Goal: Browse casually: Explore the website without a specific task or goal

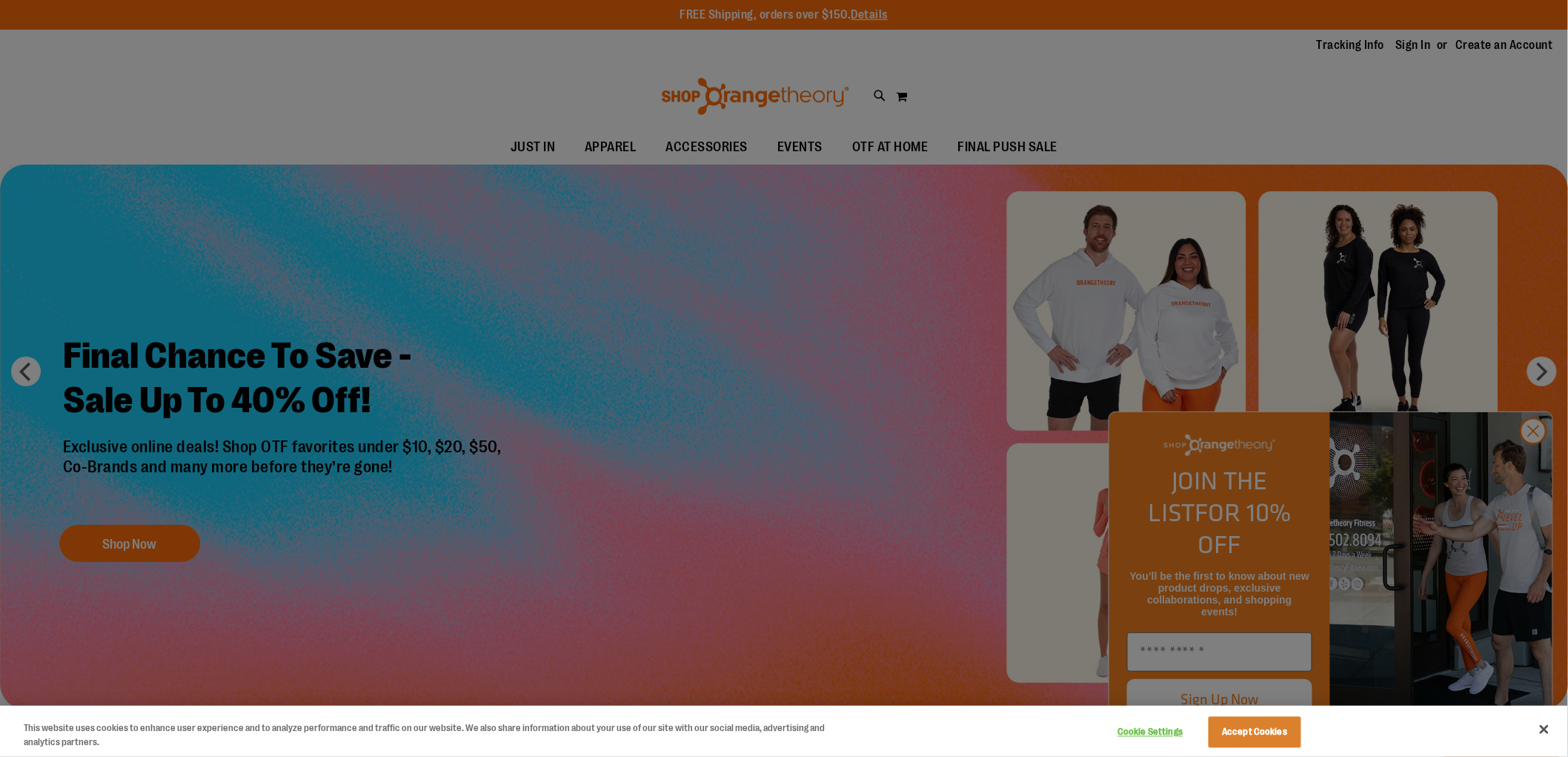
click at [1048, 330] on div at bounding box center [784, 378] width 1568 height 757
click at [1266, 745] on button "Accept Cookies" at bounding box center [1254, 732] width 92 height 31
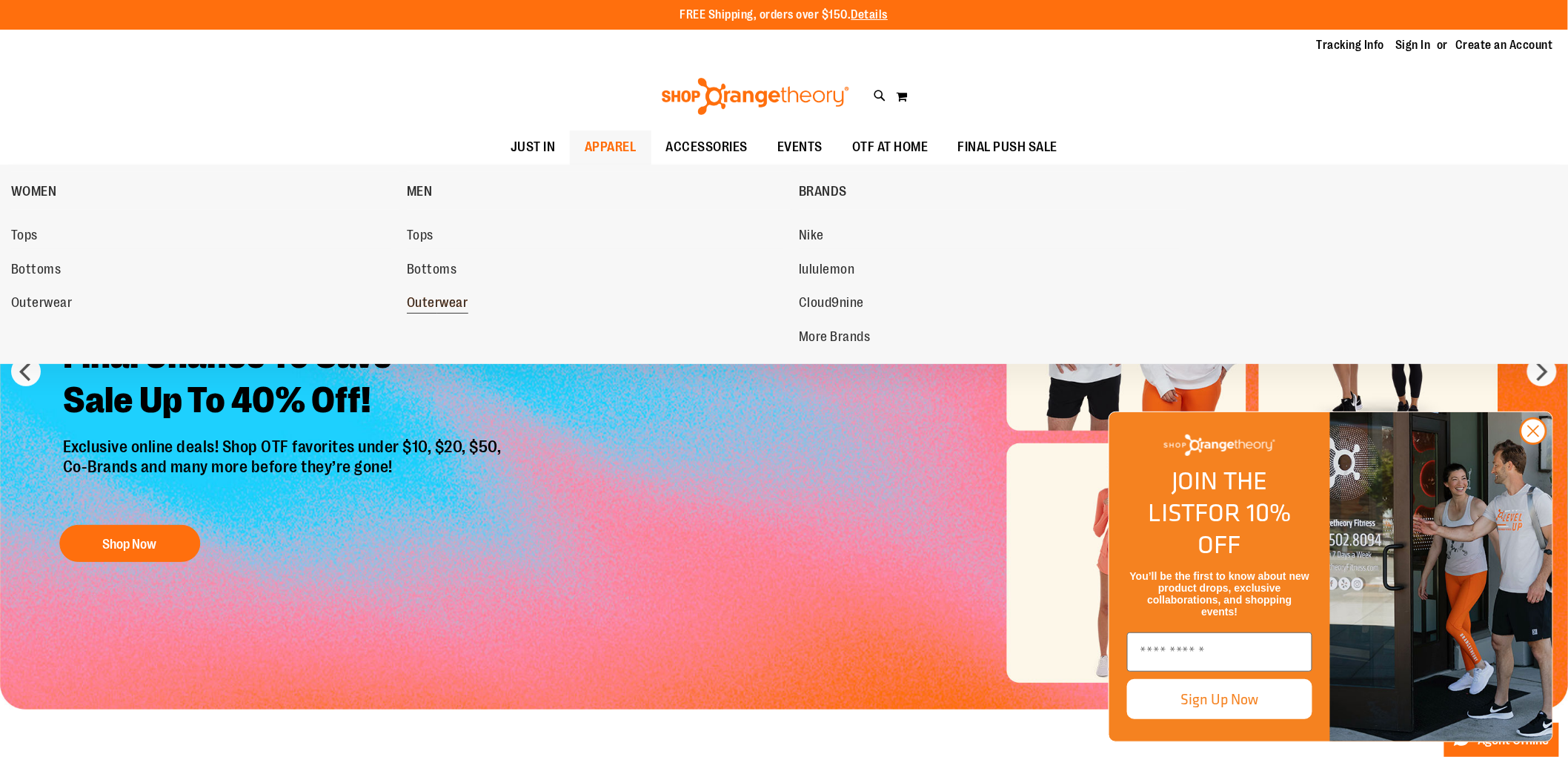
click at [428, 295] on span "Outerwear" at bounding box center [438, 304] width 62 height 18
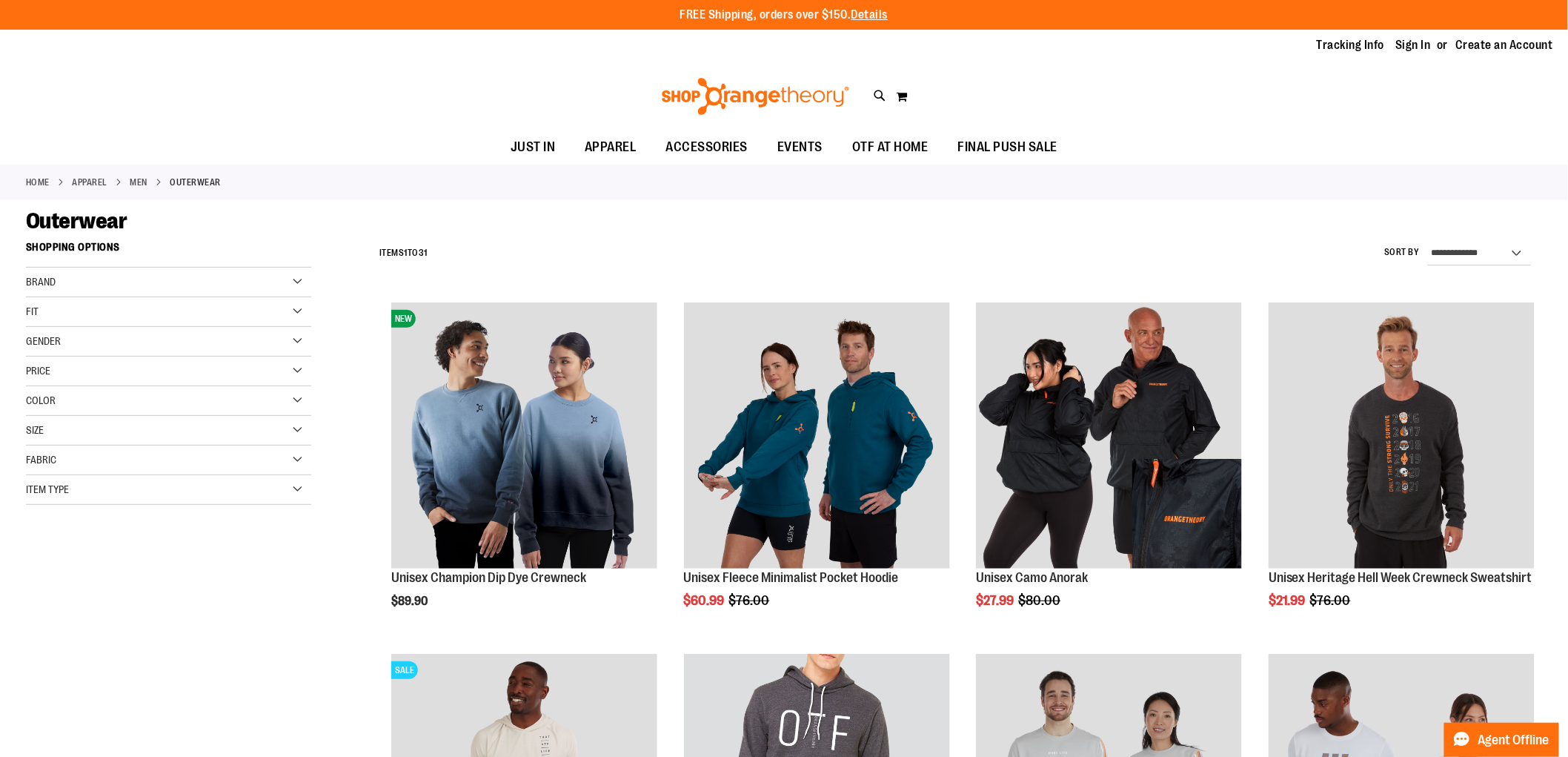
click at [1279, 136] on ul "JUST IN JUST IN Balanced Basics New for Women New for Men New Accessories New B…" at bounding box center [784, 147] width 1568 height 34
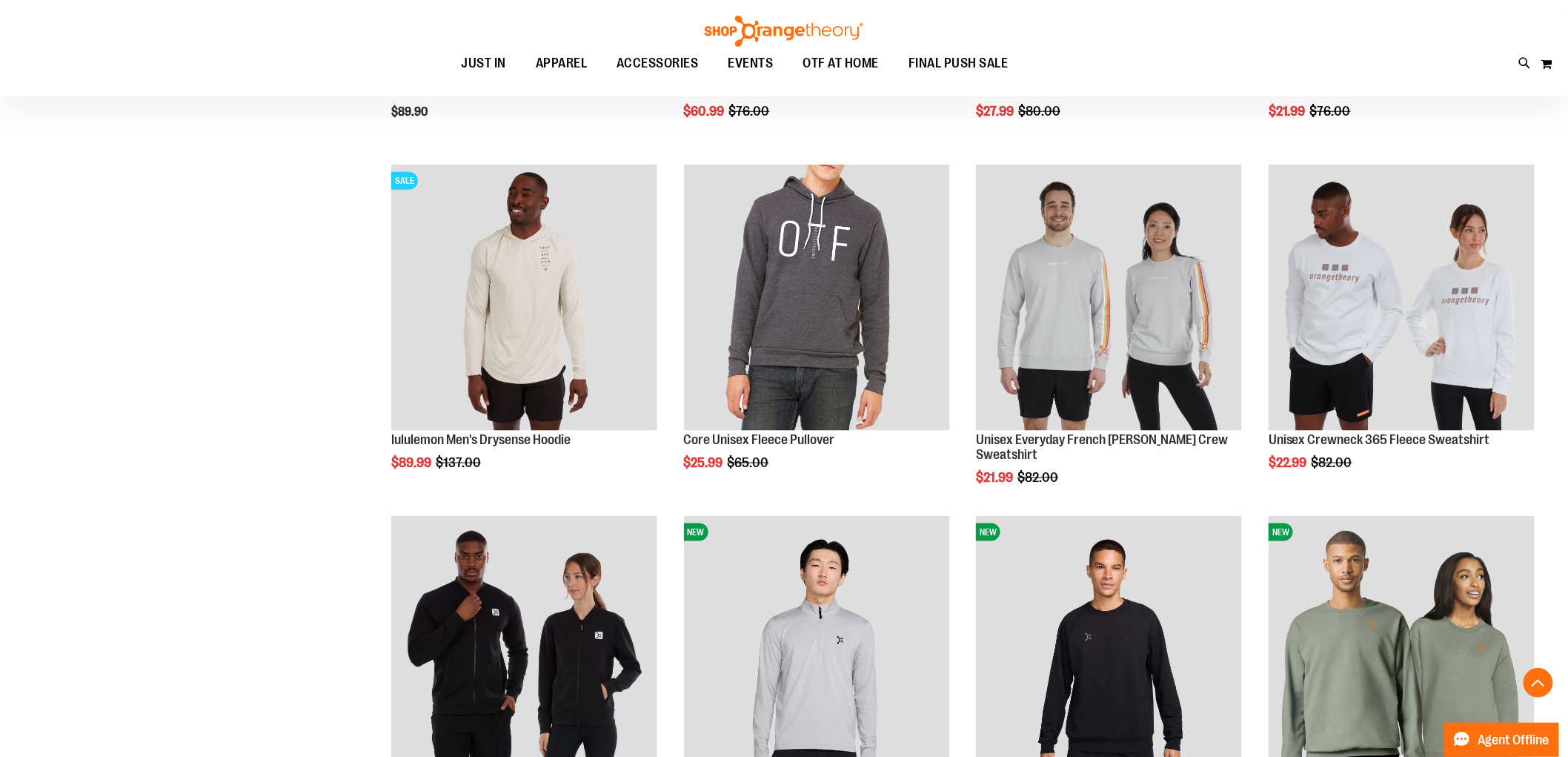
scroll to position [493, 0]
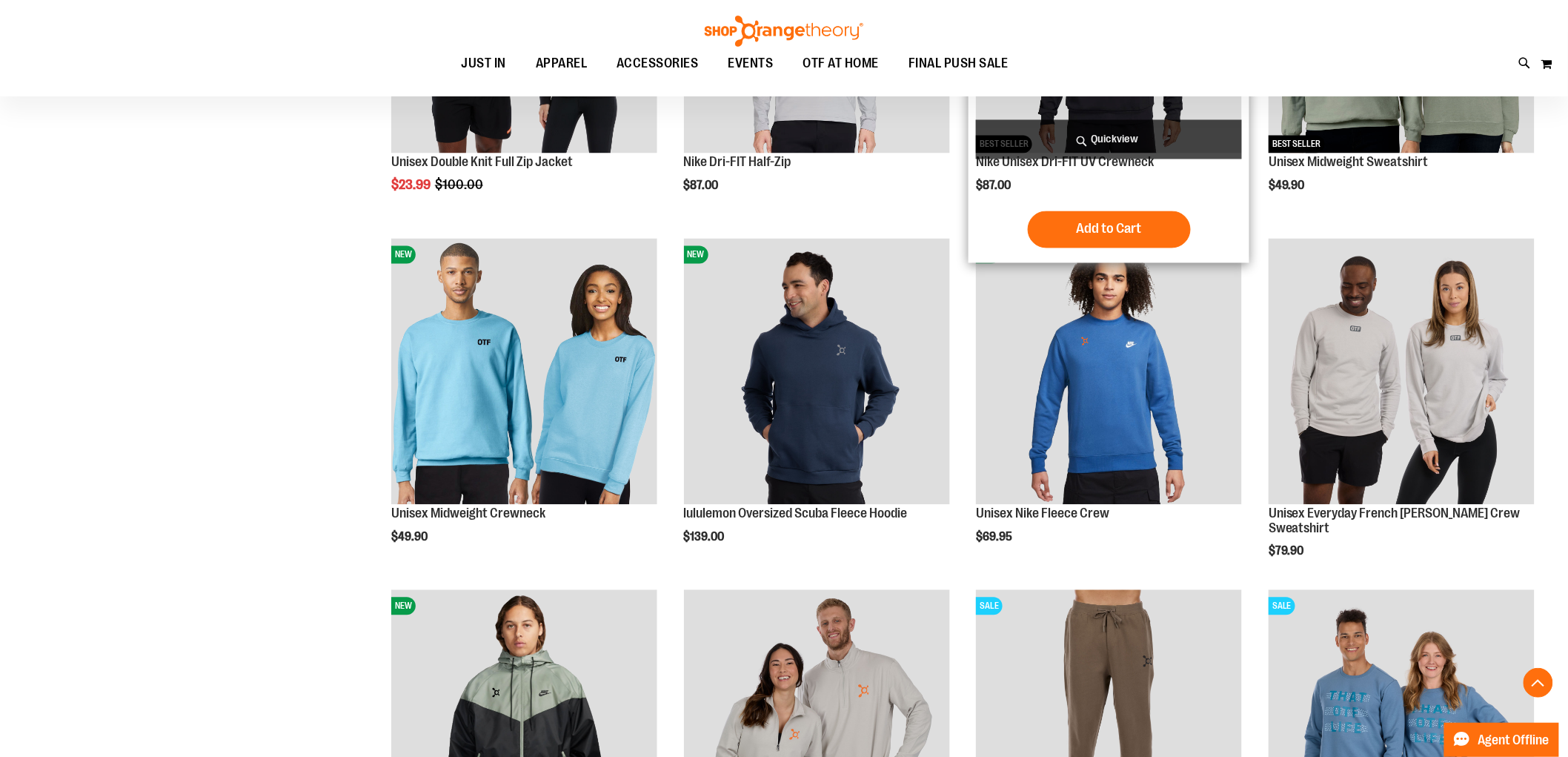
scroll to position [979, 0]
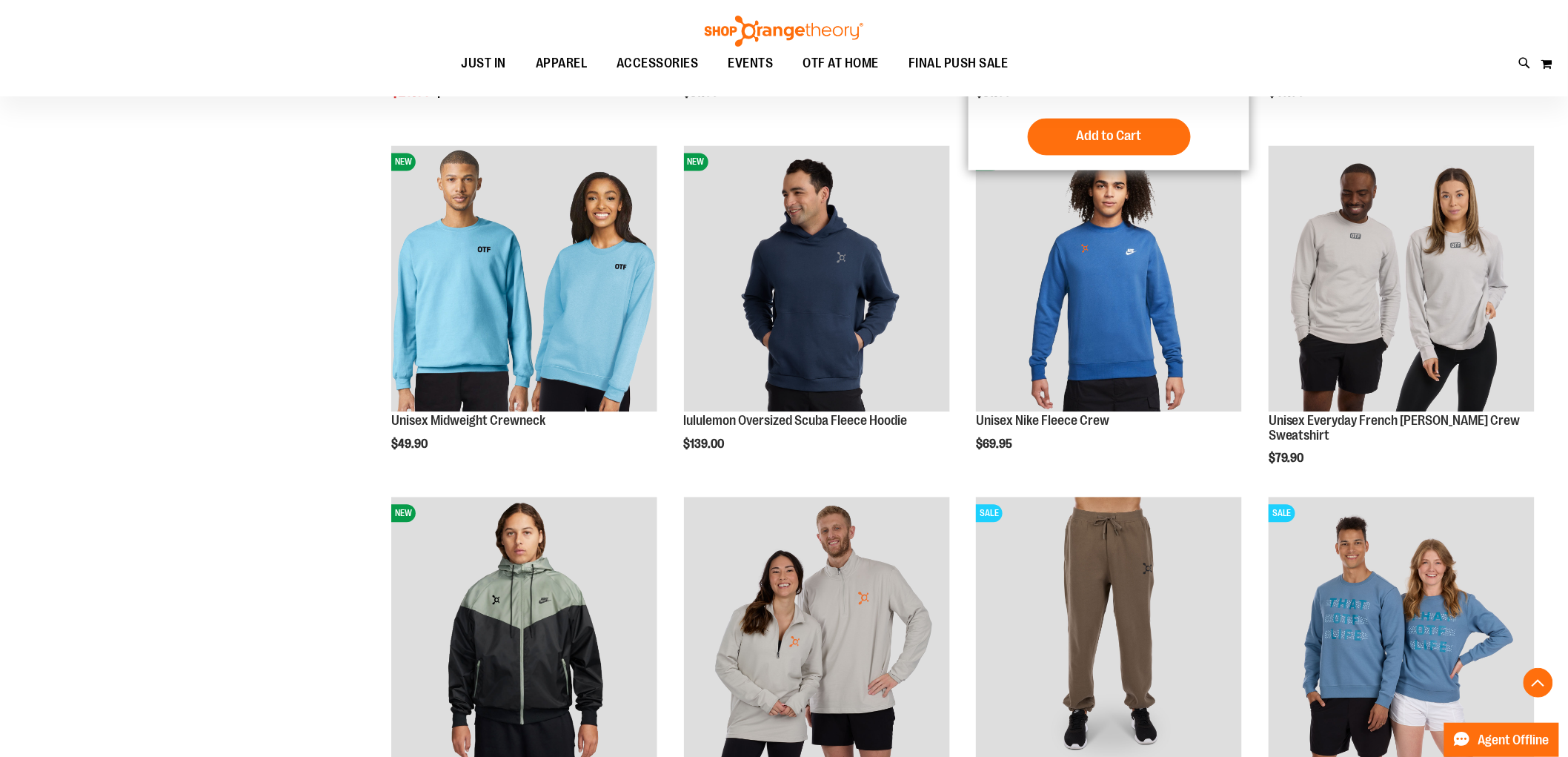
scroll to position [1555, 0]
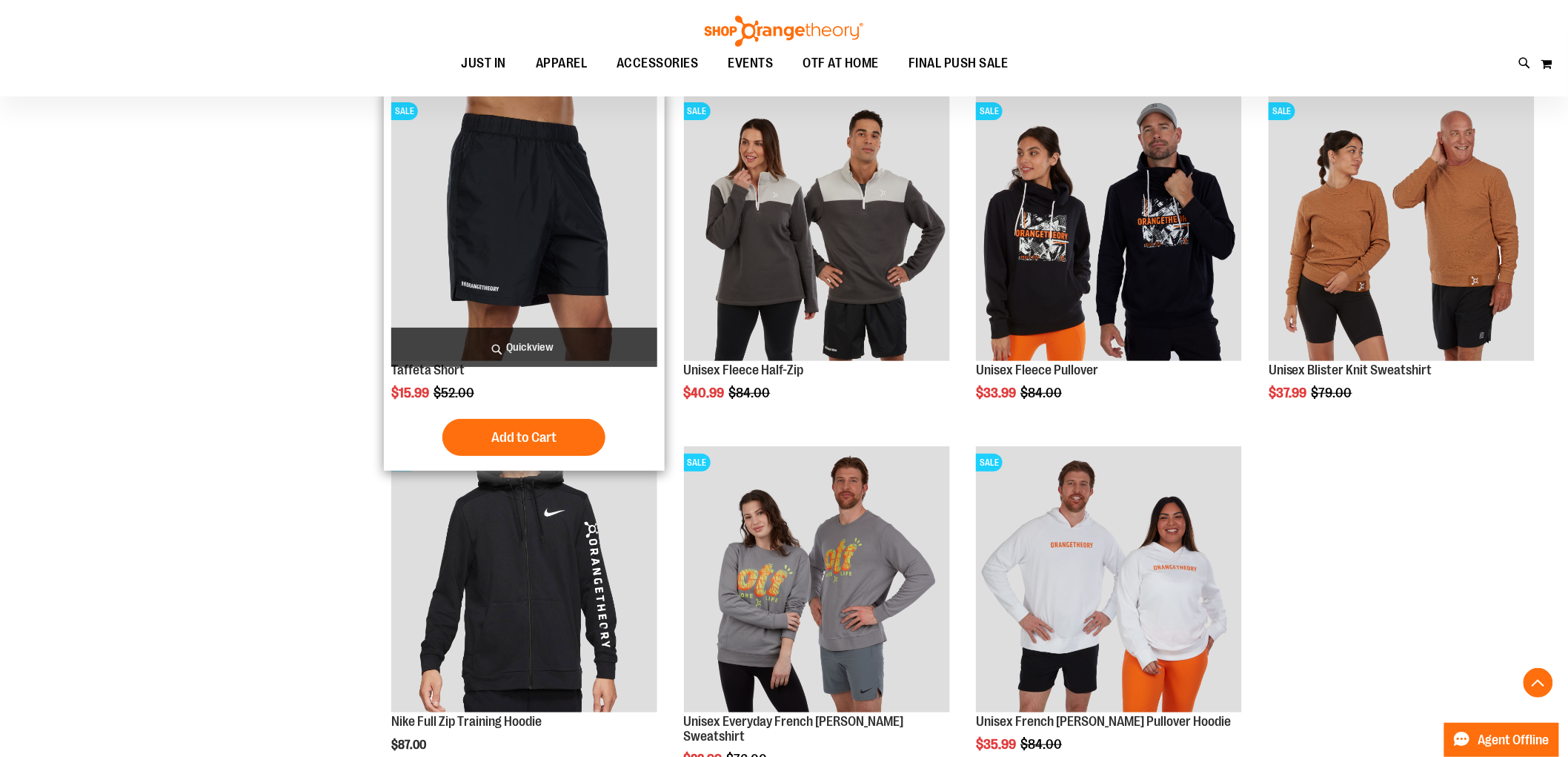
scroll to position [2132, 0]
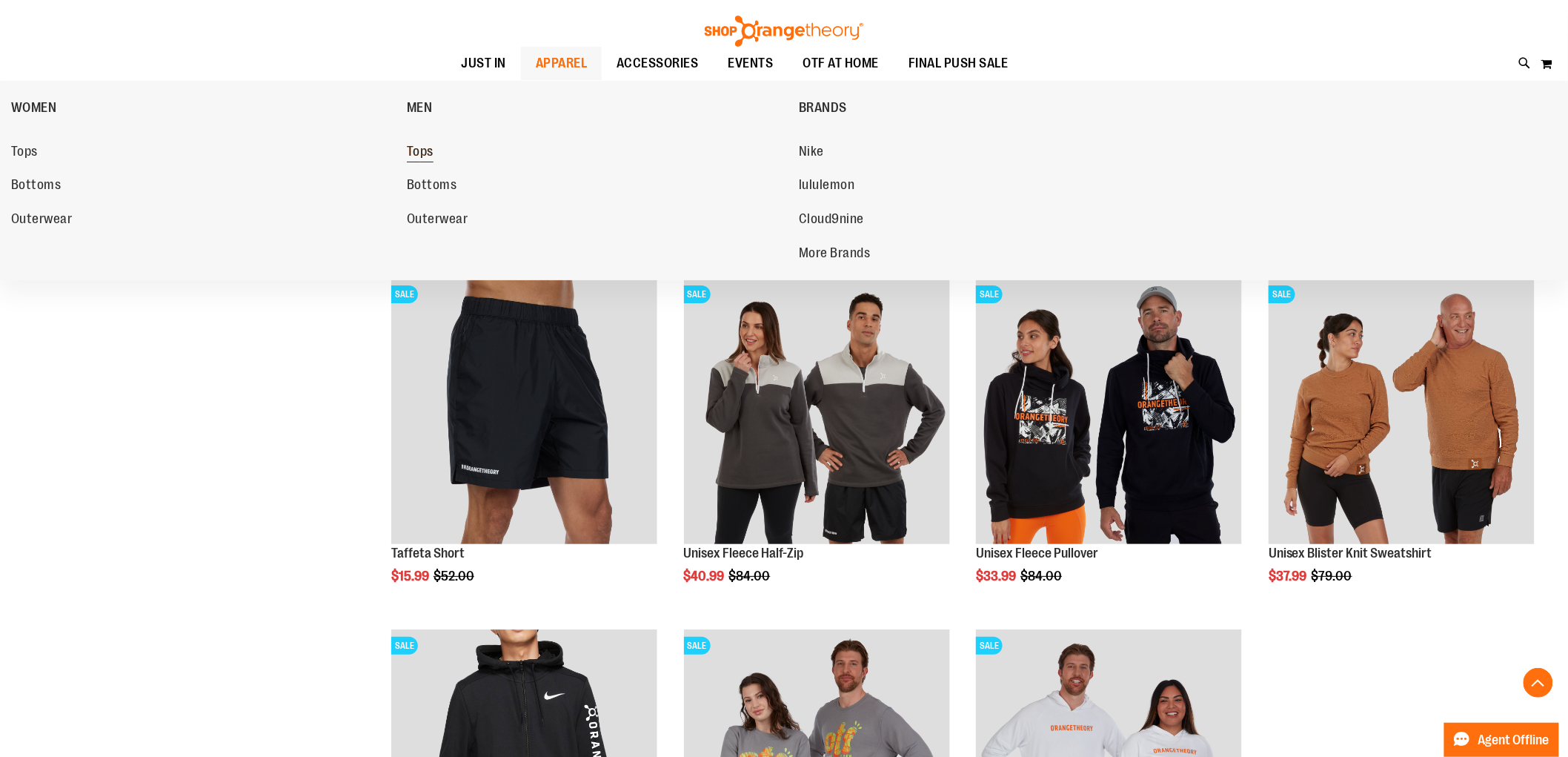
click at [413, 157] on span "Tops" at bounding box center [420, 153] width 27 height 18
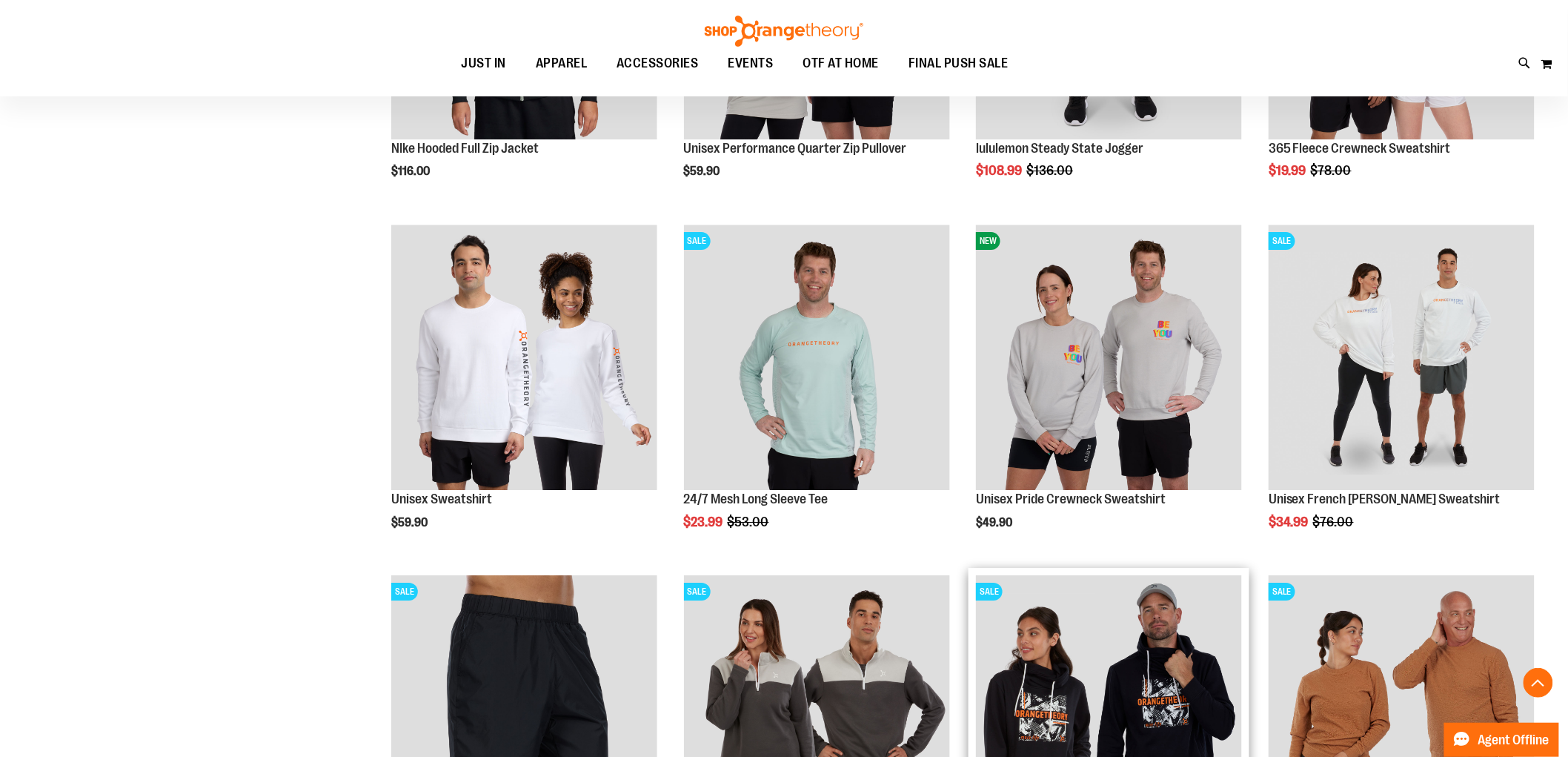
scroll to position [1720, 0]
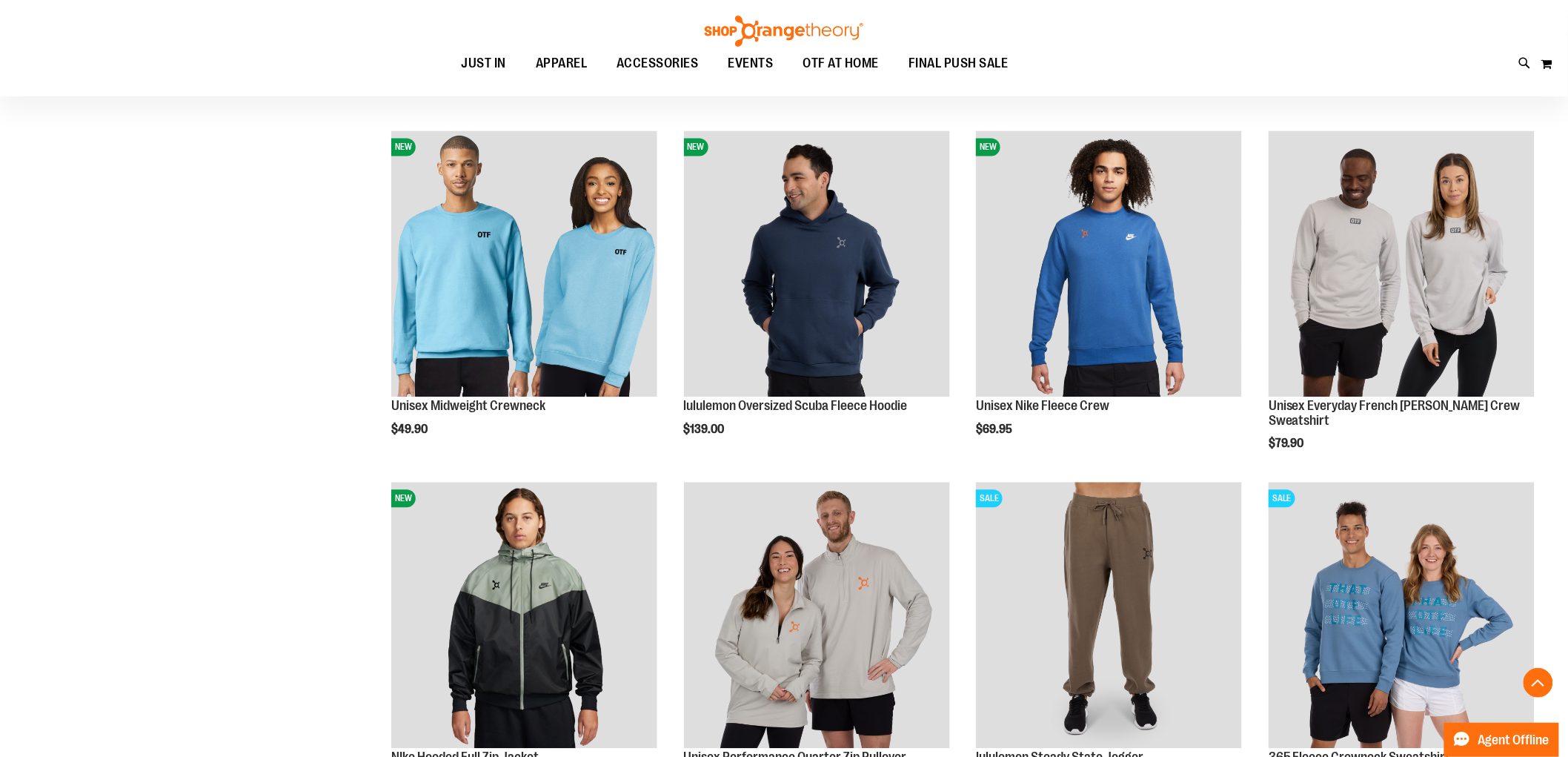
scroll to position [1215, 0]
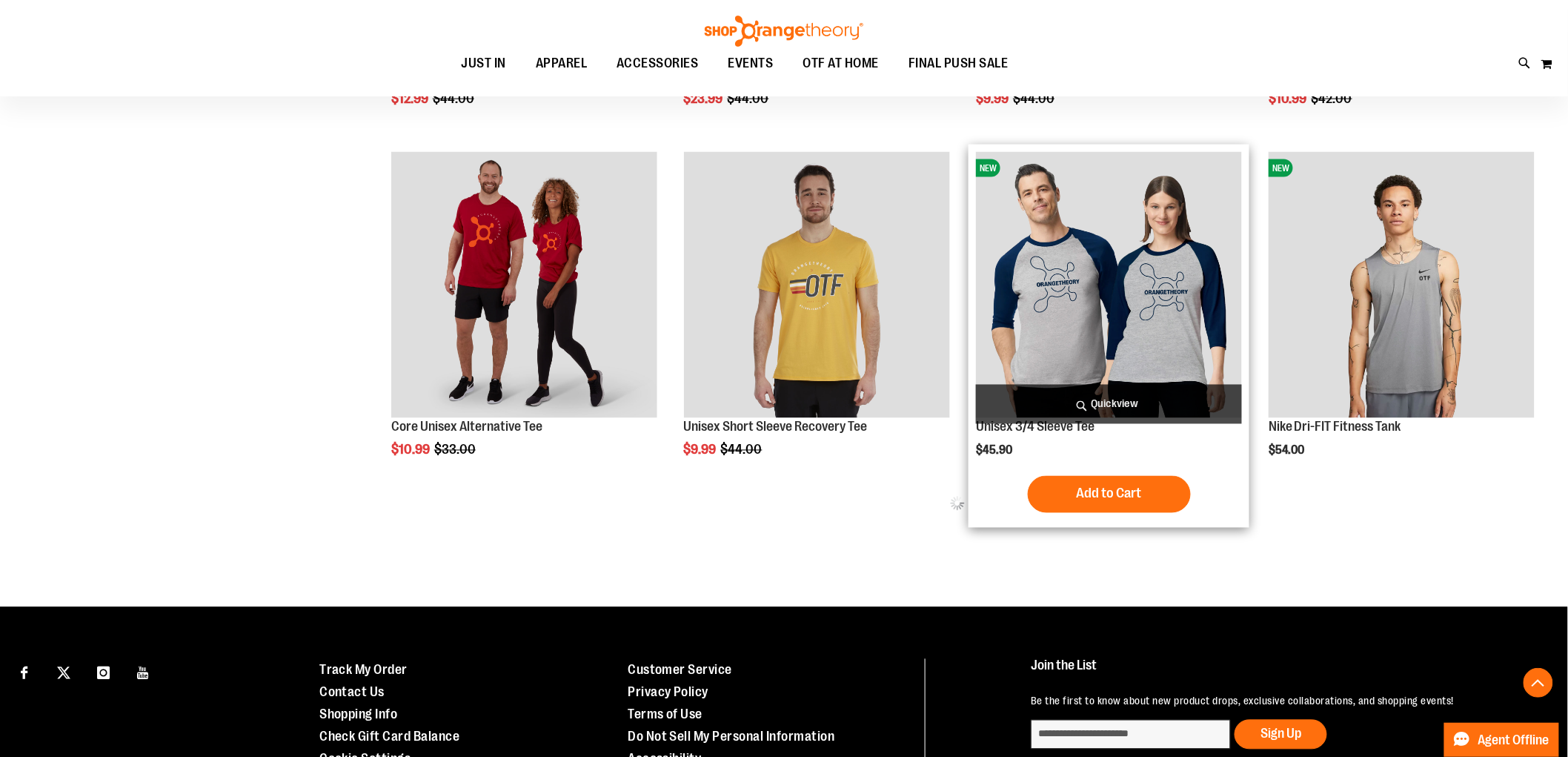
scroll to position [979, 0]
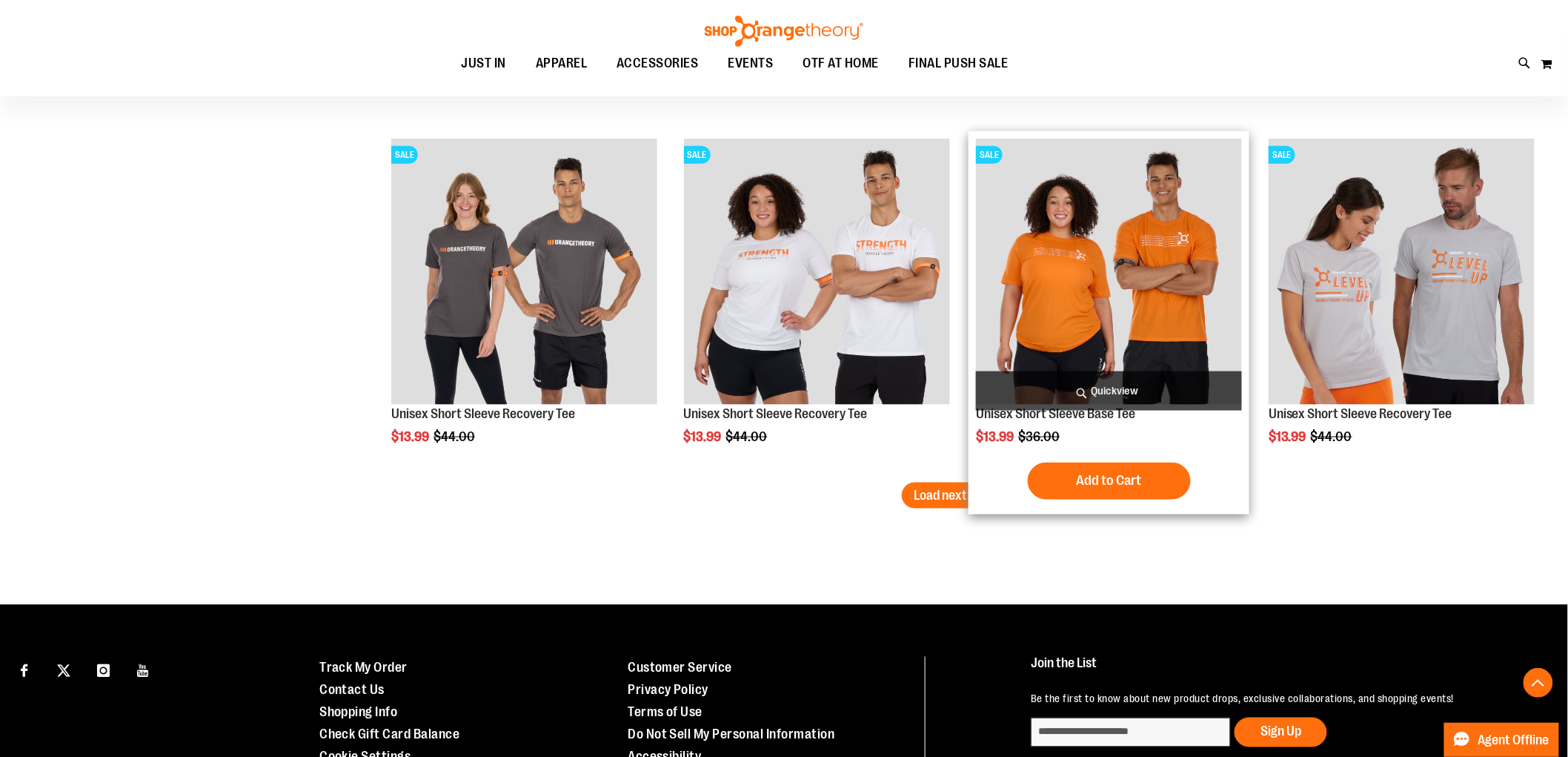
scroll to position [3098, 0]
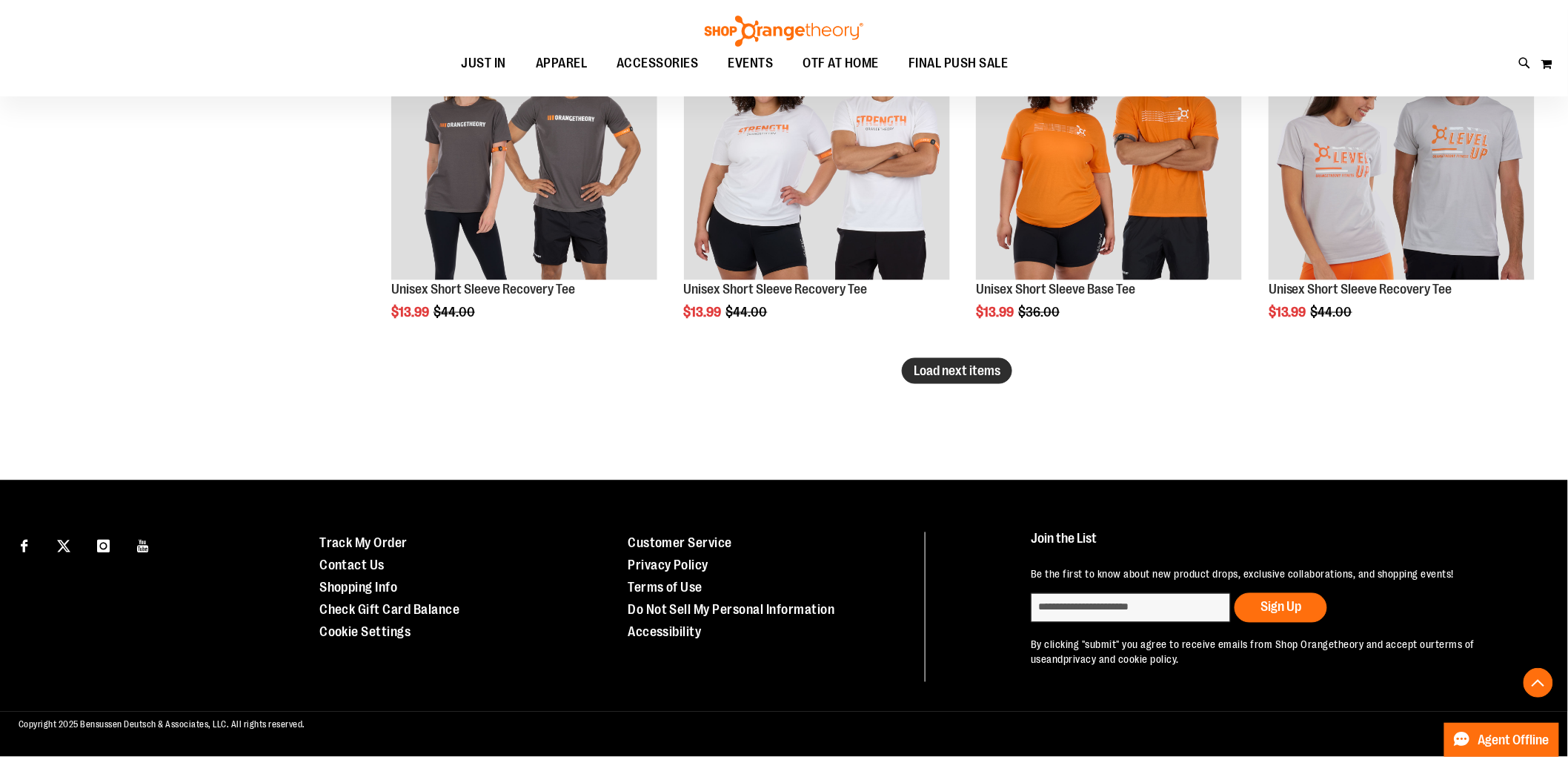
click at [976, 369] on span "Load next items" at bounding box center [957, 371] width 87 height 15
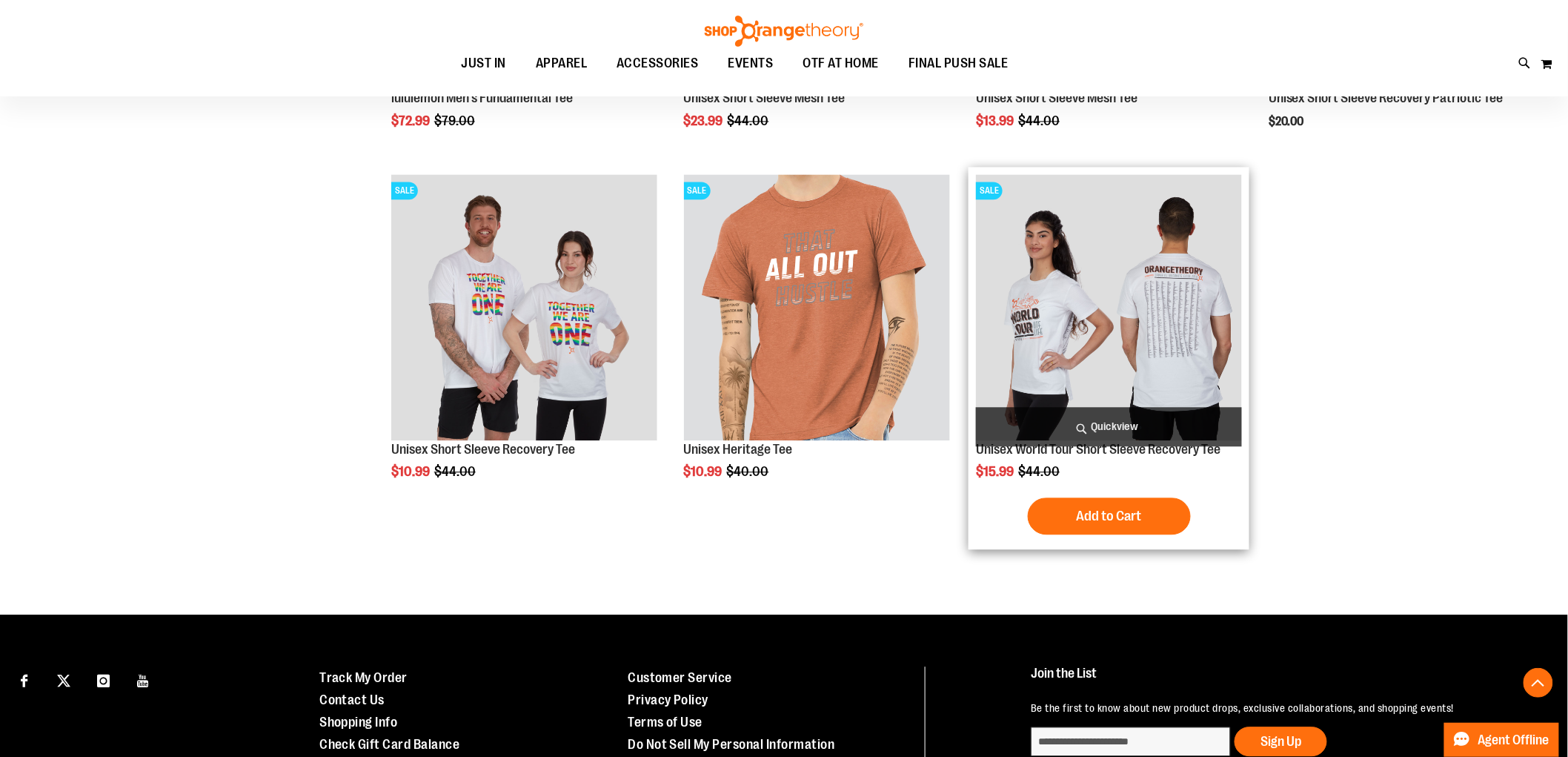
scroll to position [3674, 0]
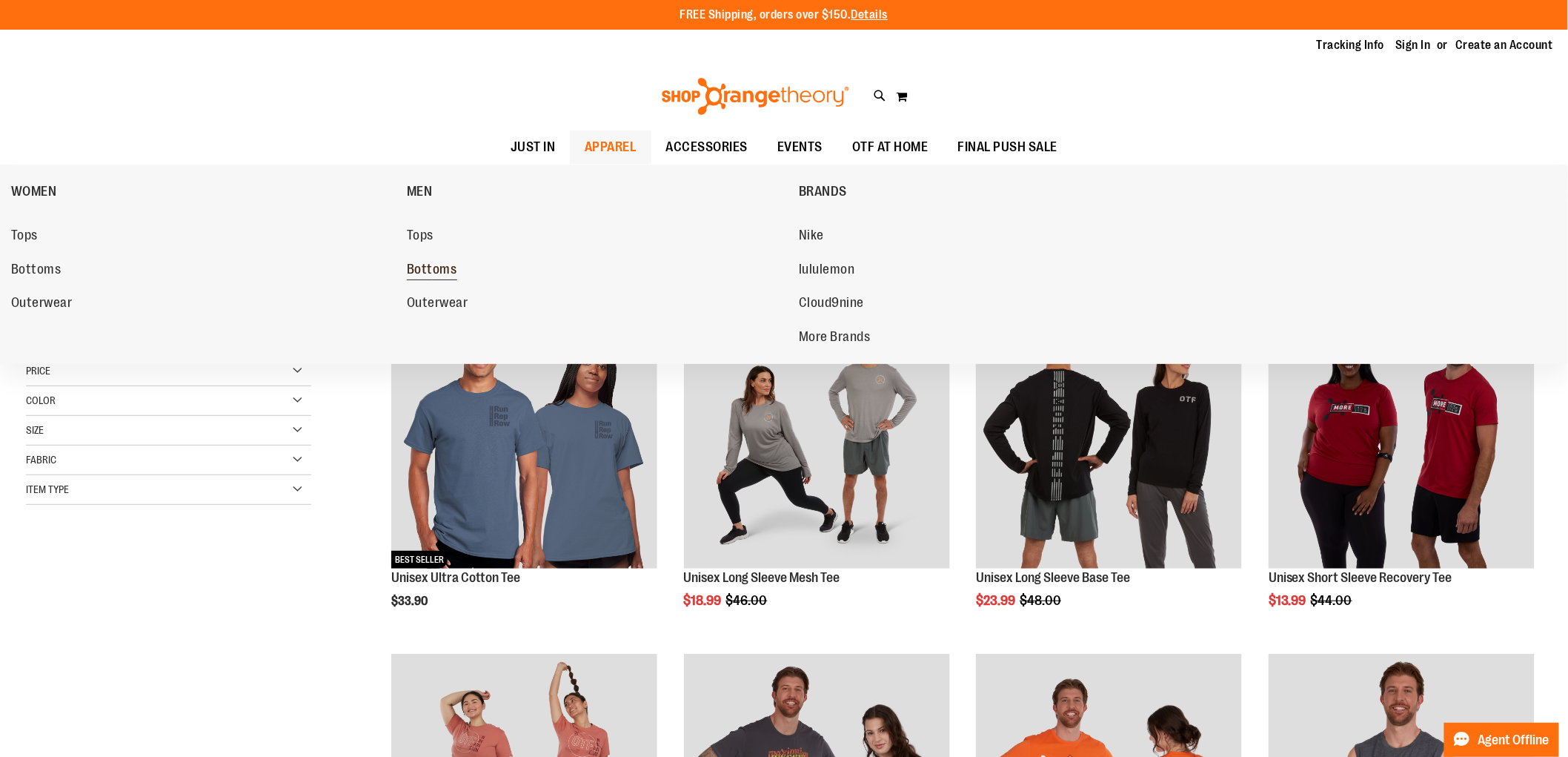
click at [435, 267] on span "Bottoms" at bounding box center [432, 271] width 51 height 18
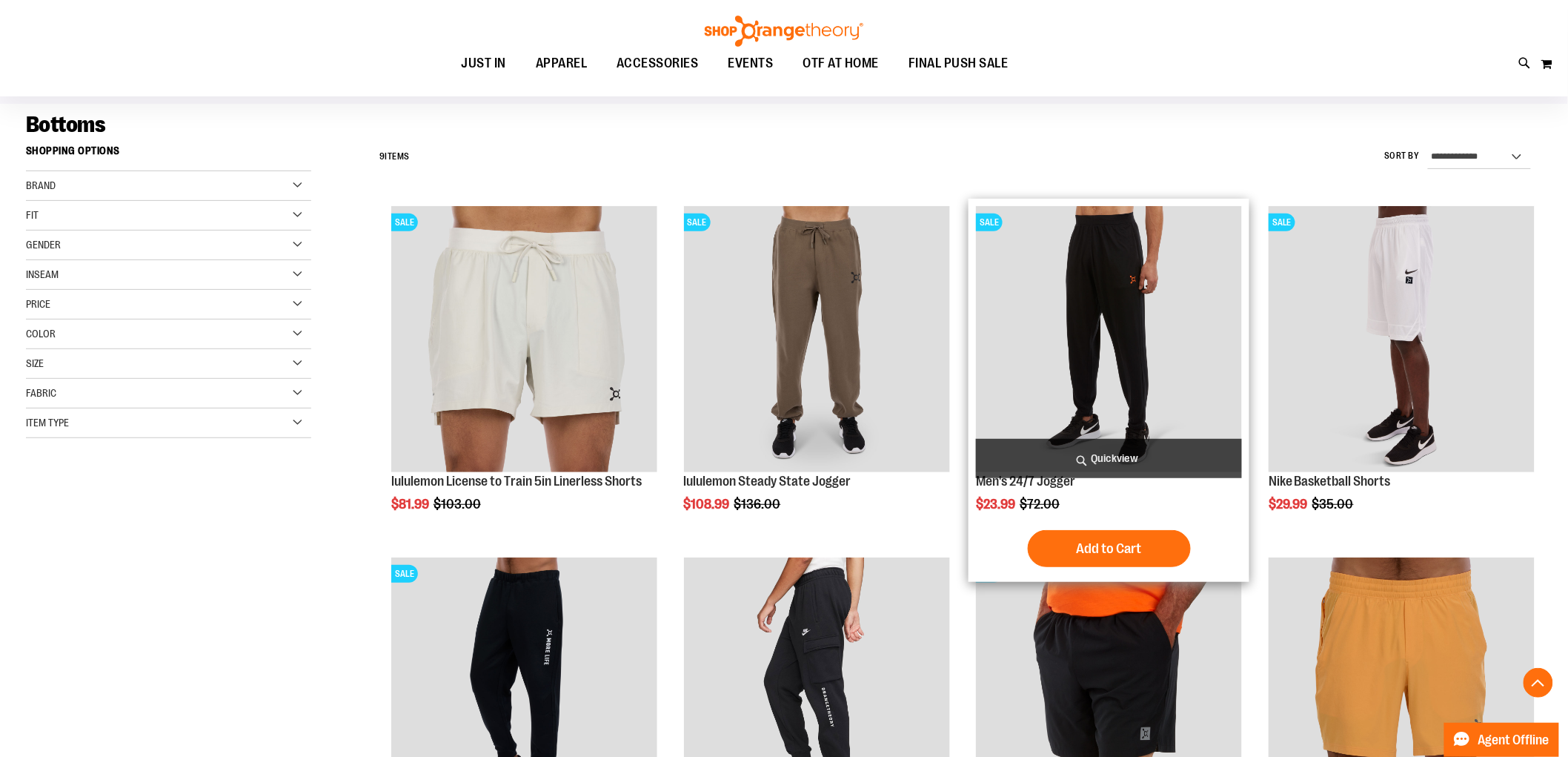
scroll to position [82, 0]
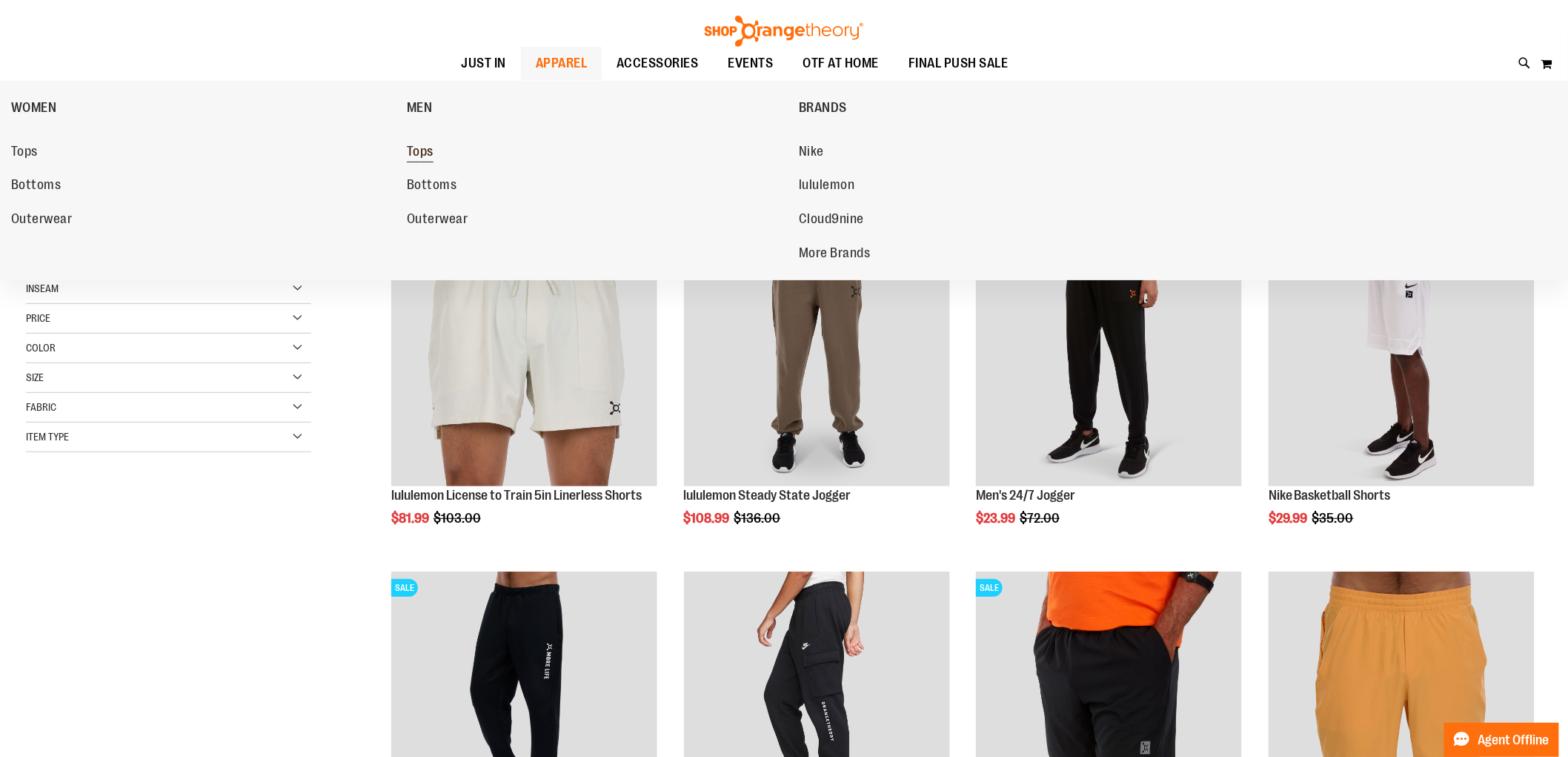
click at [428, 153] on span "Tops" at bounding box center [420, 153] width 27 height 18
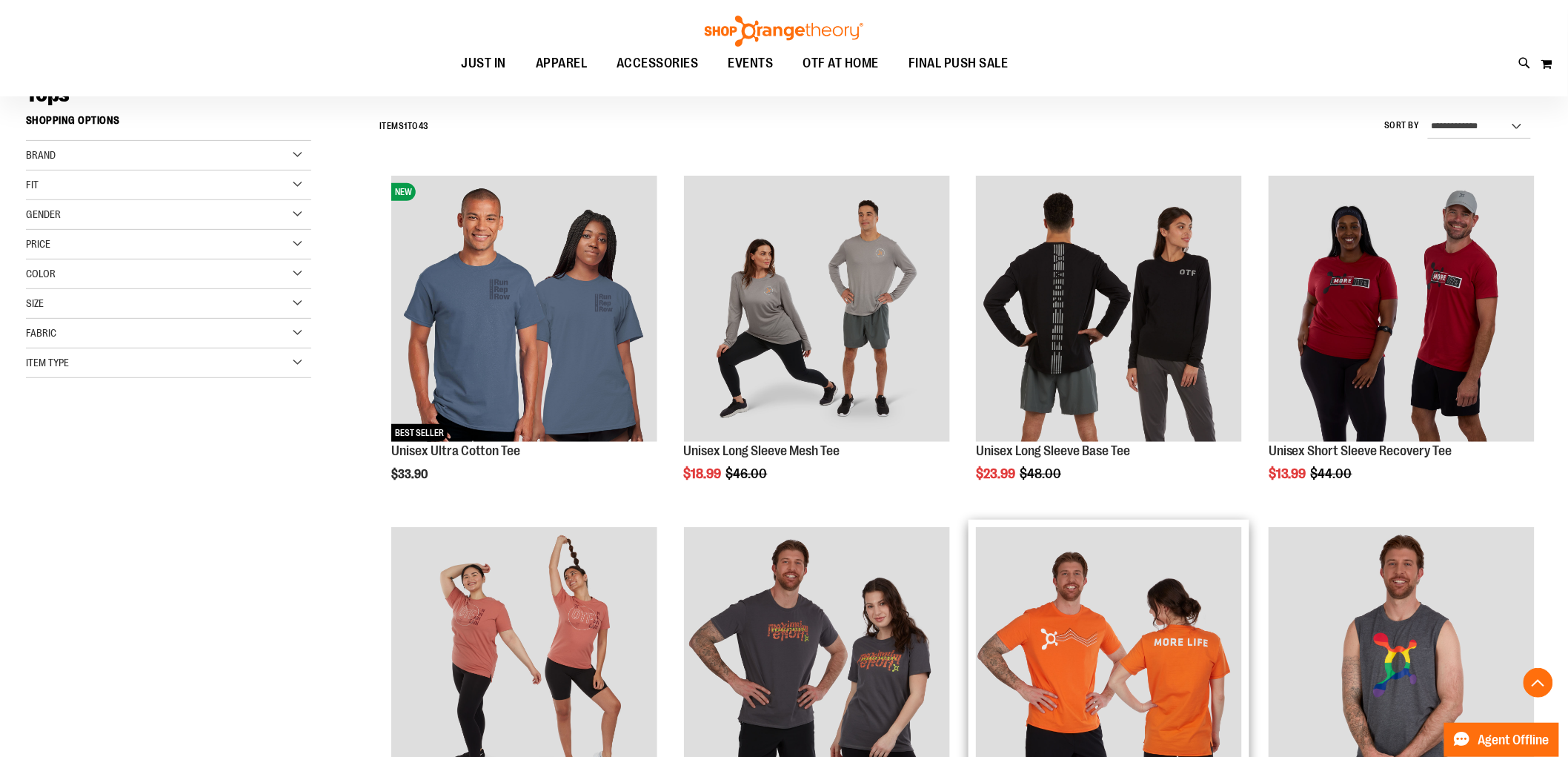
scroll to position [82, 0]
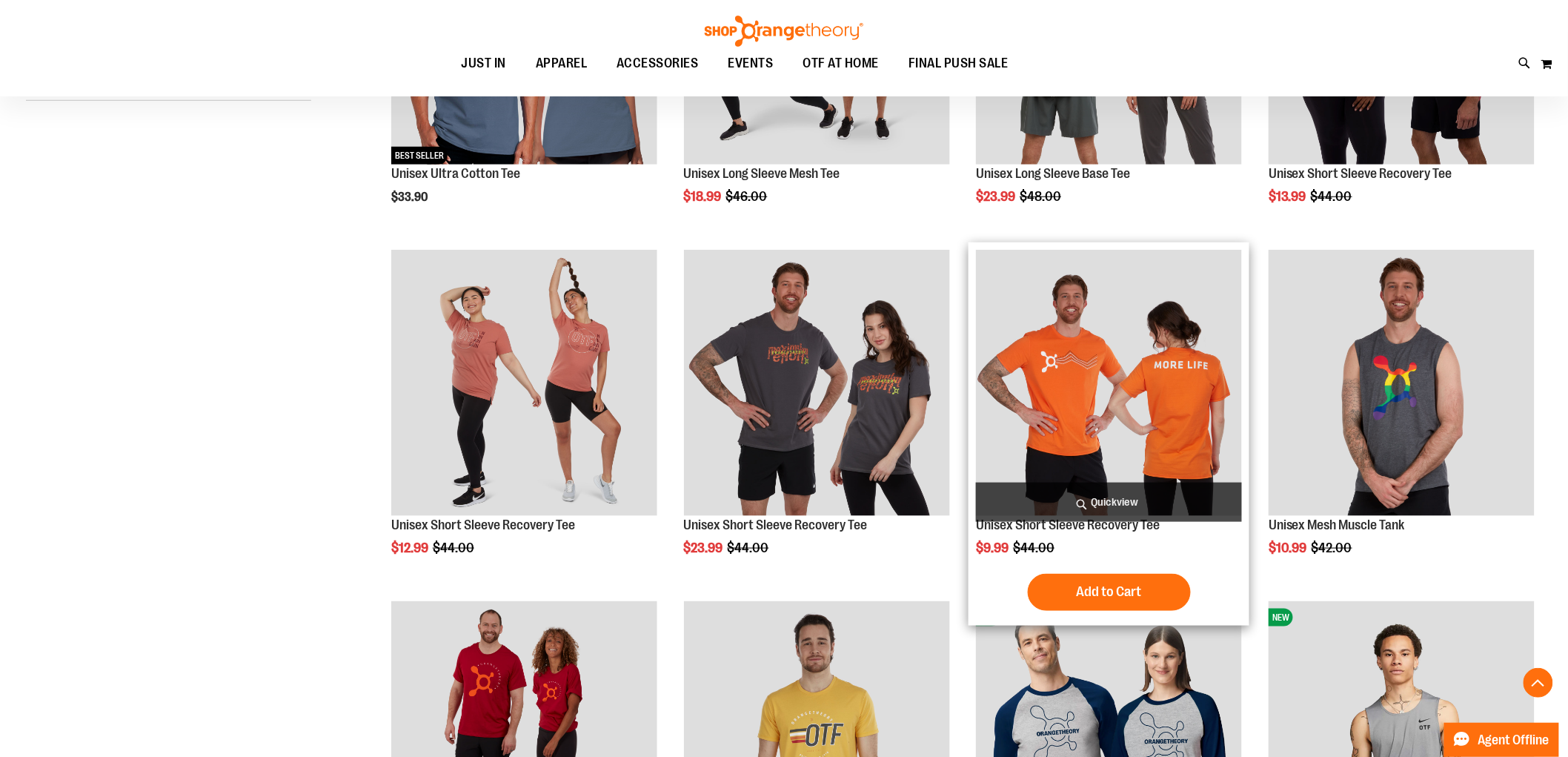
scroll to position [247, 0]
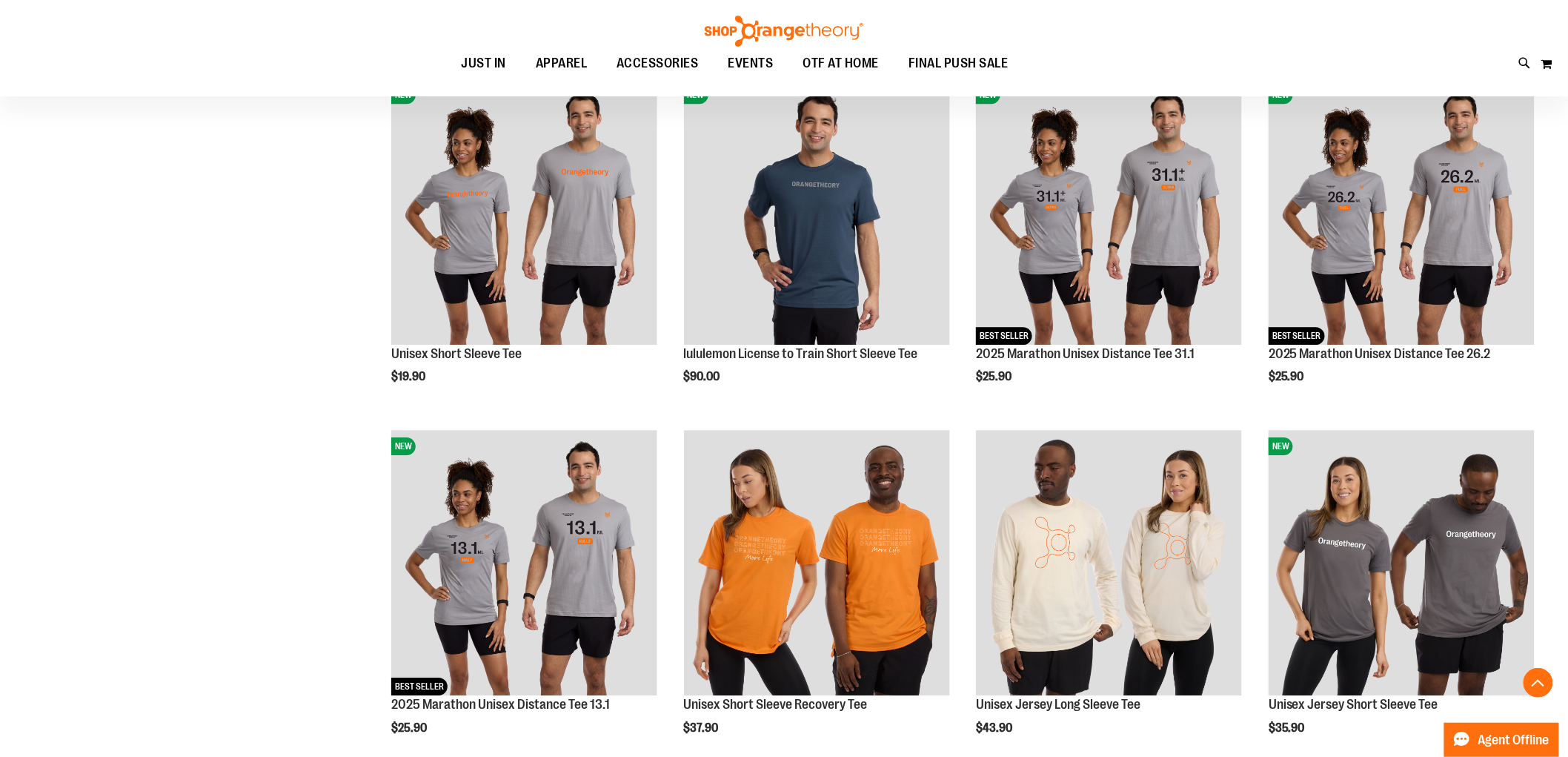
scroll to position [1647, 0]
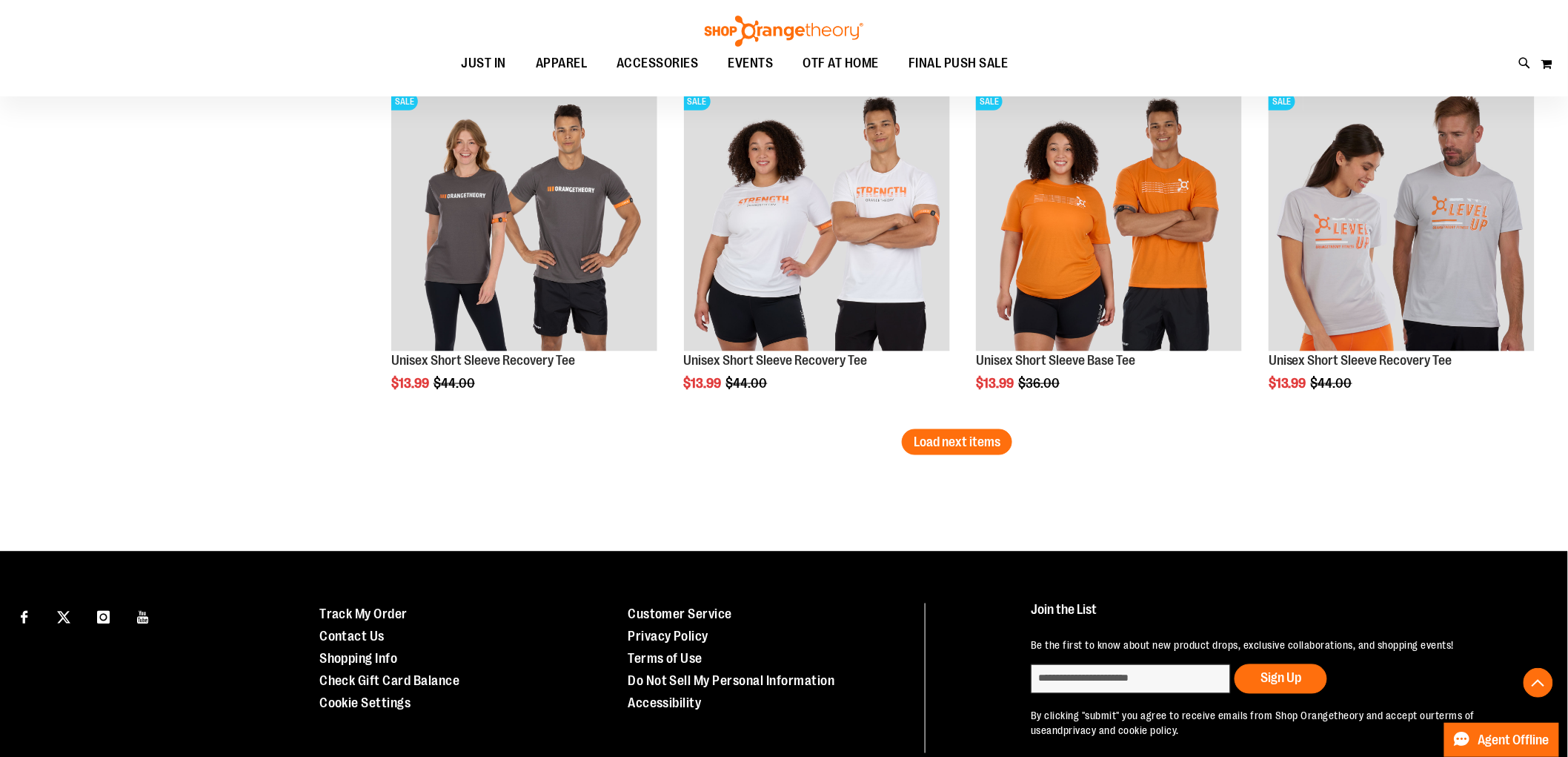
scroll to position [3047, 0]
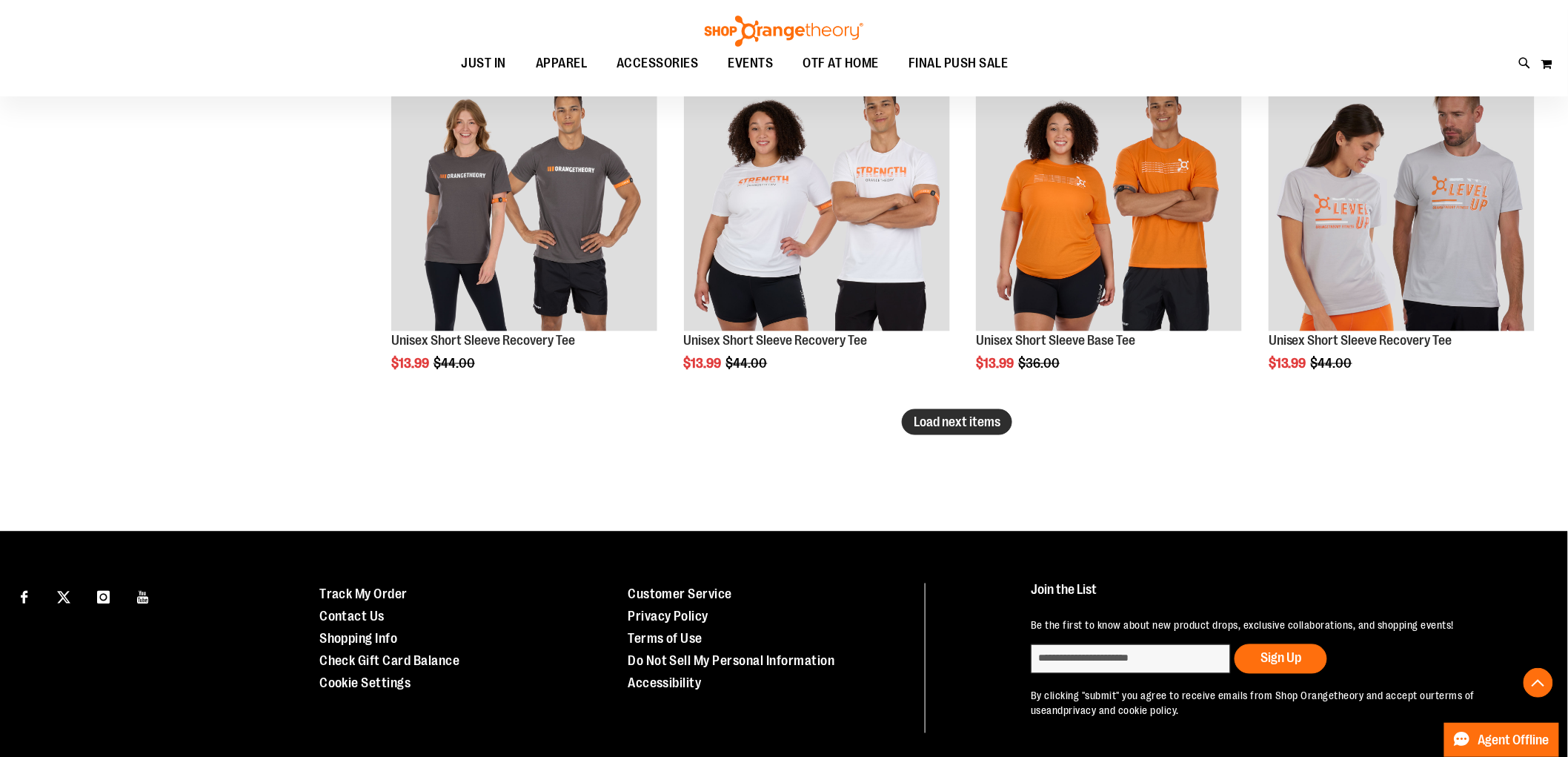
click at [993, 432] on button "Load next items" at bounding box center [957, 422] width 111 height 26
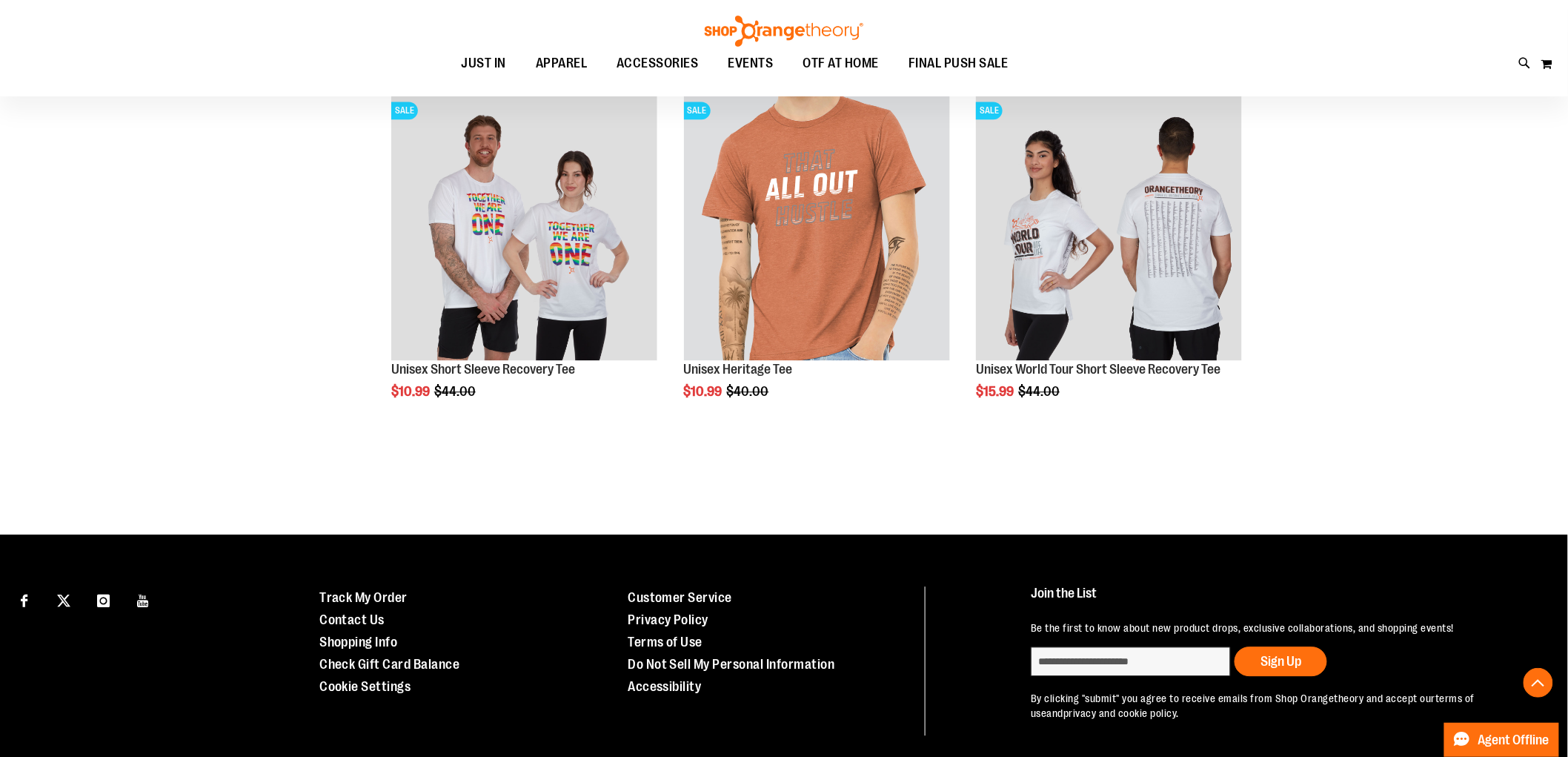
scroll to position [3692, 0]
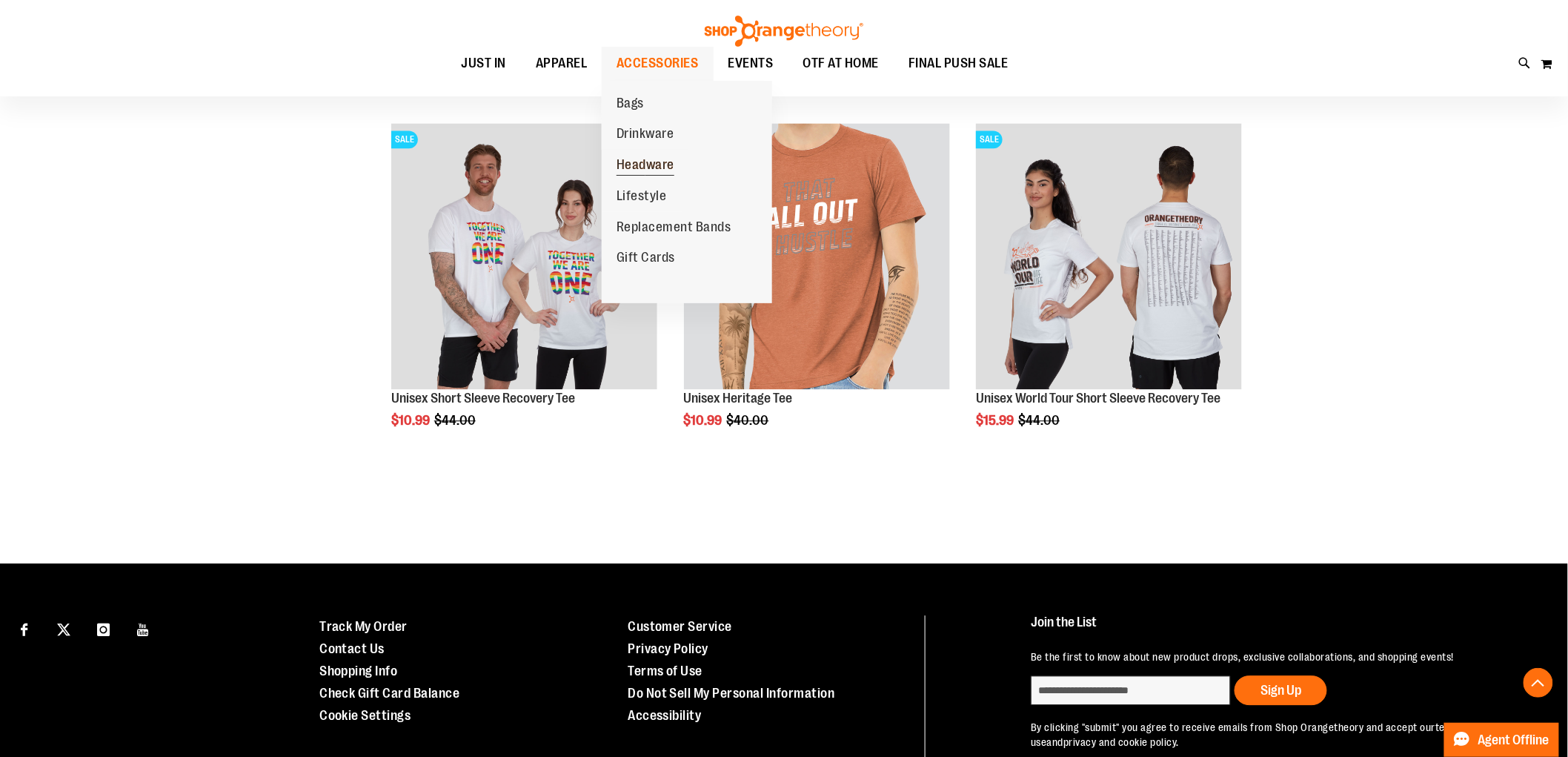
click at [641, 171] on span "Headware" at bounding box center [645, 166] width 57 height 18
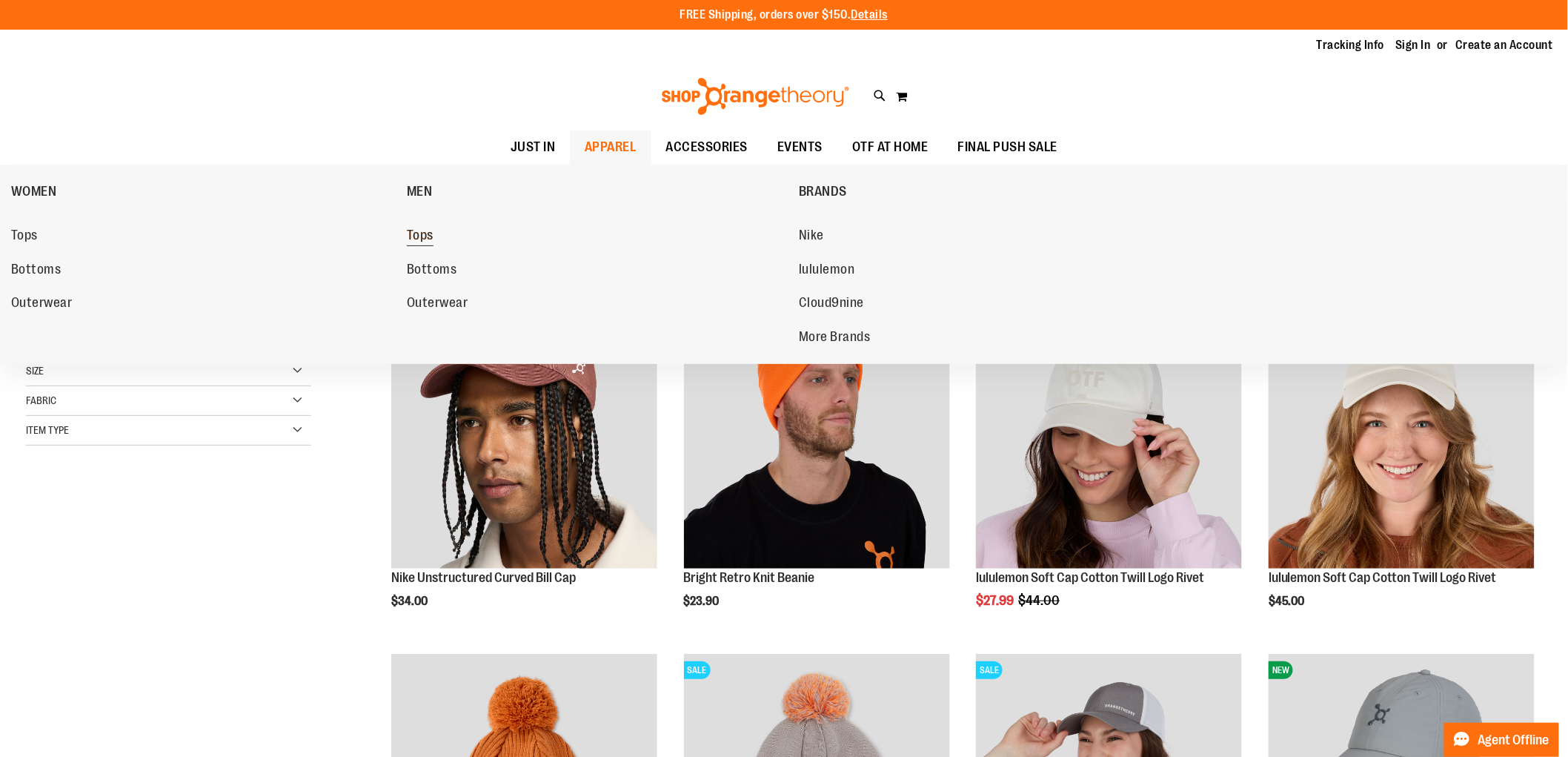
click at [412, 240] on span "Tops" at bounding box center [420, 237] width 27 height 18
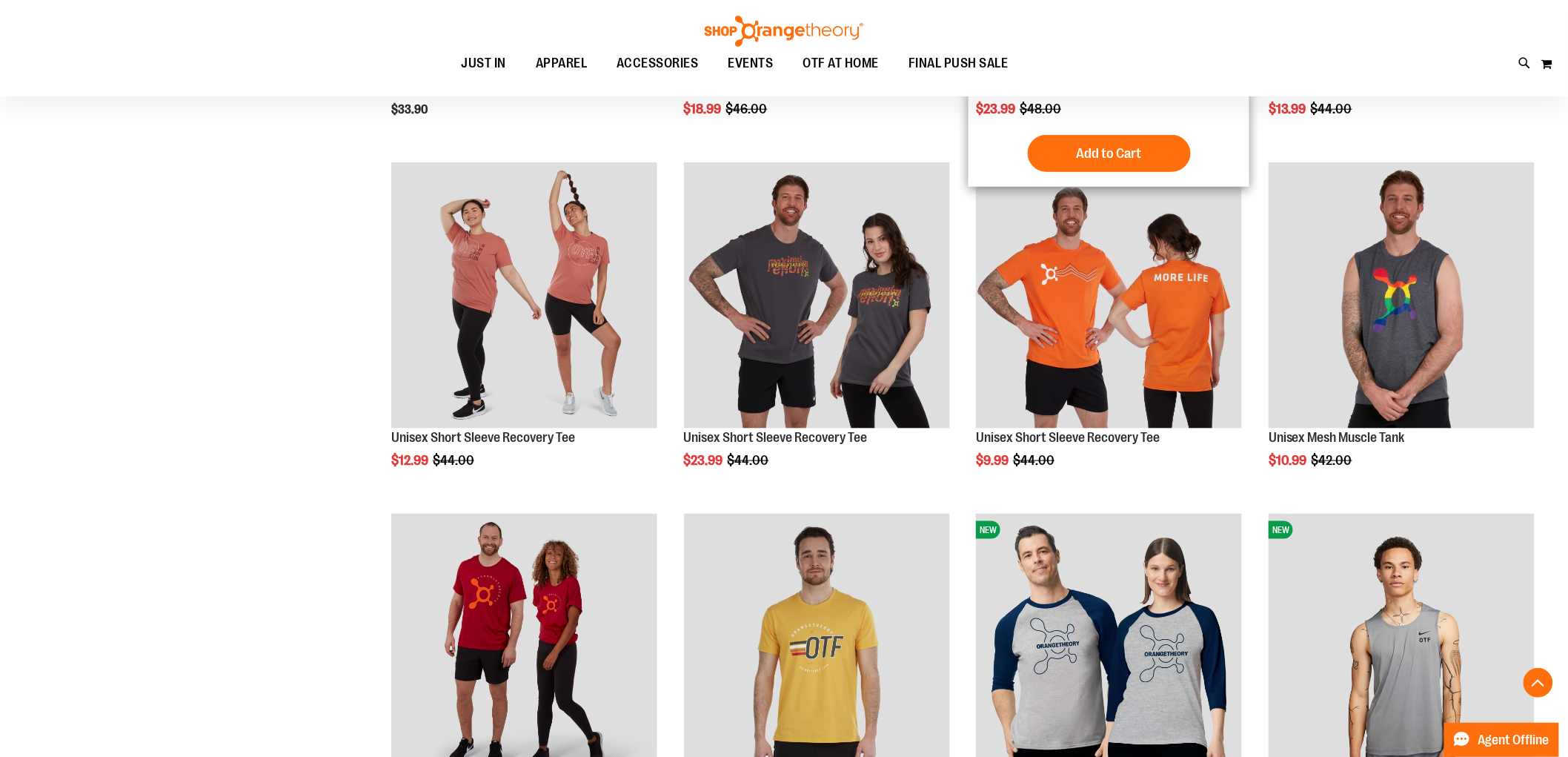
scroll to position [493, 0]
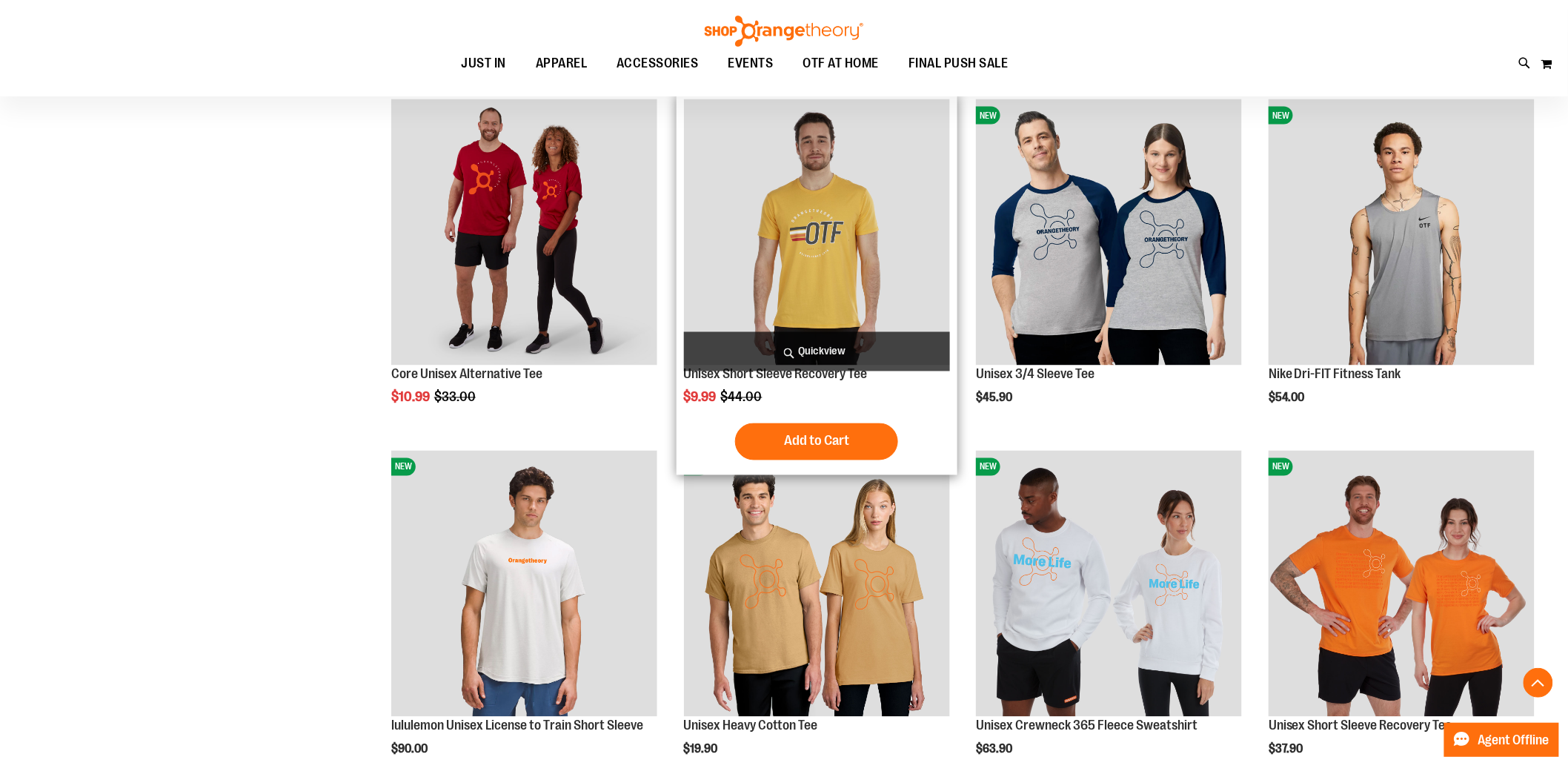
scroll to position [1399, 0]
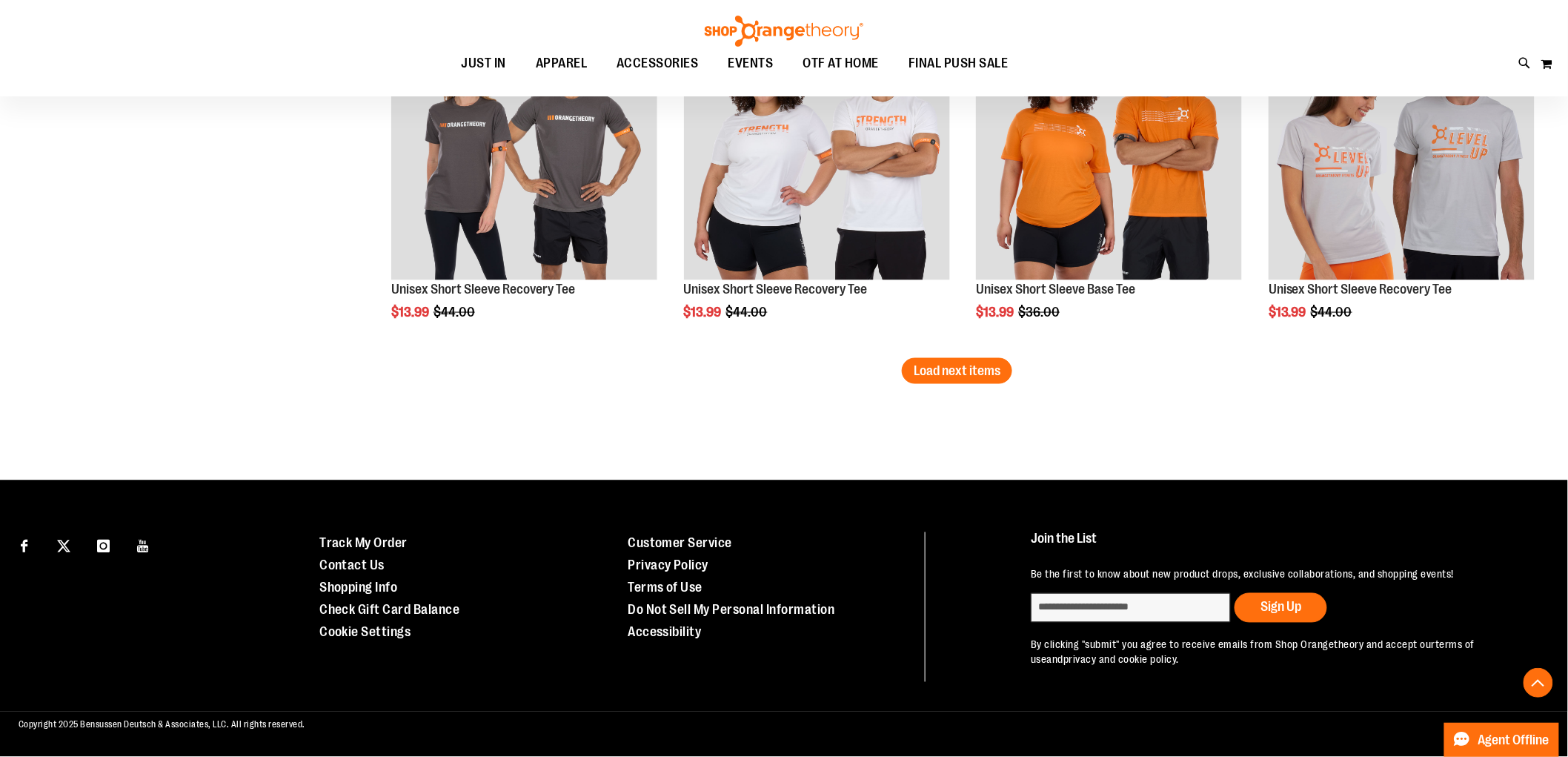
scroll to position [3016, 0]
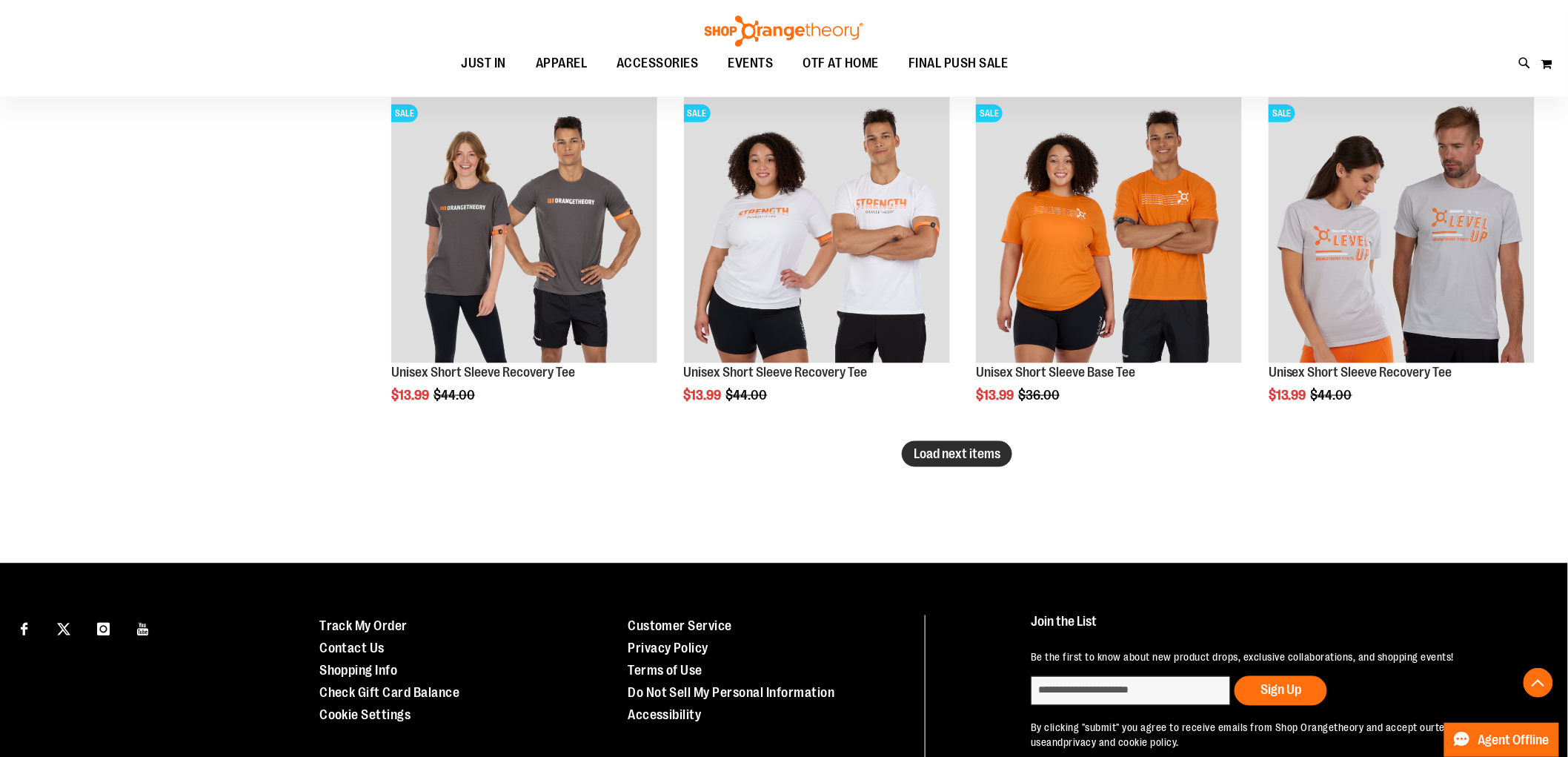
click at [962, 463] on button "Load next items" at bounding box center [957, 453] width 111 height 26
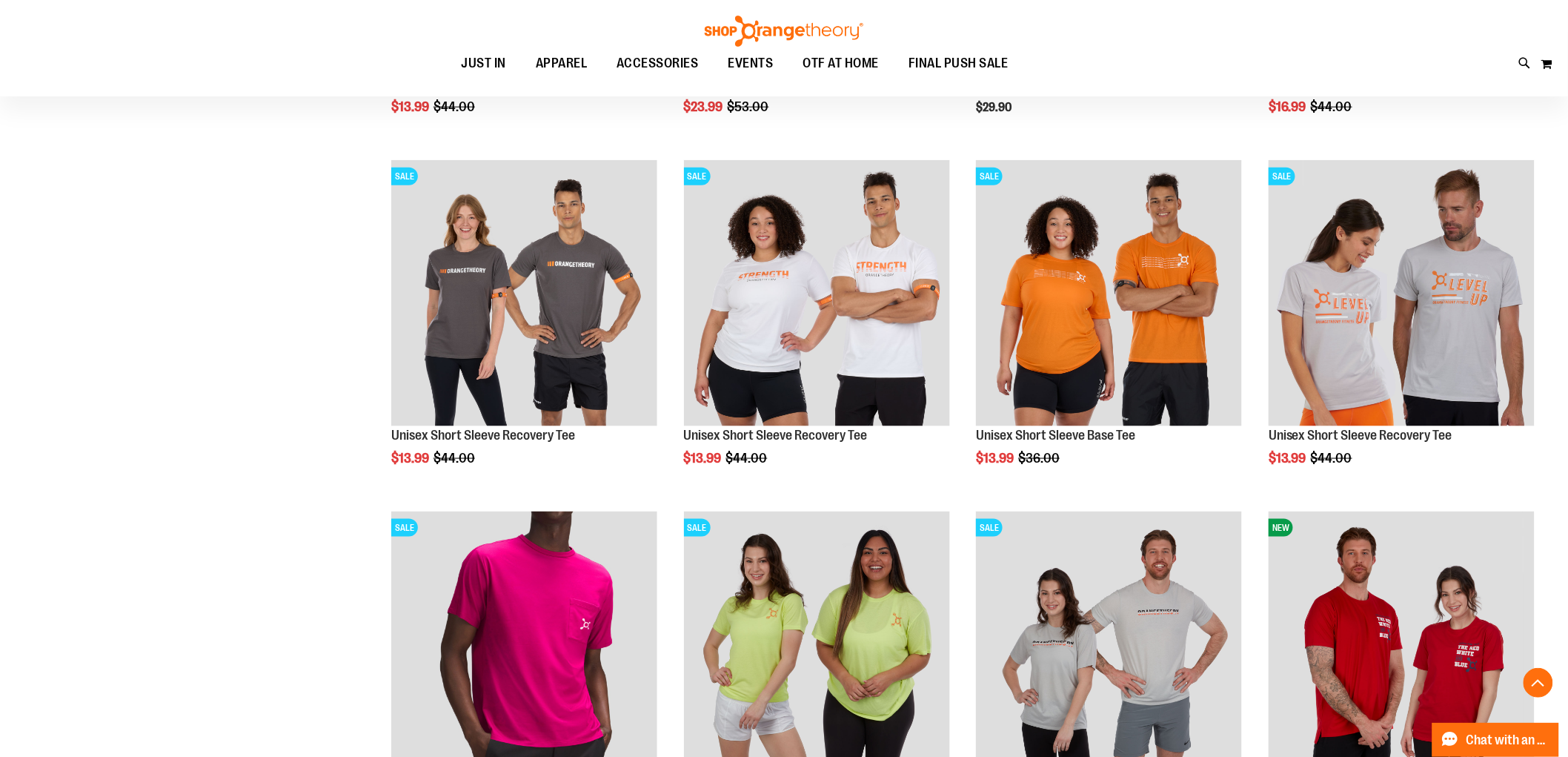
scroll to position [2933, 0]
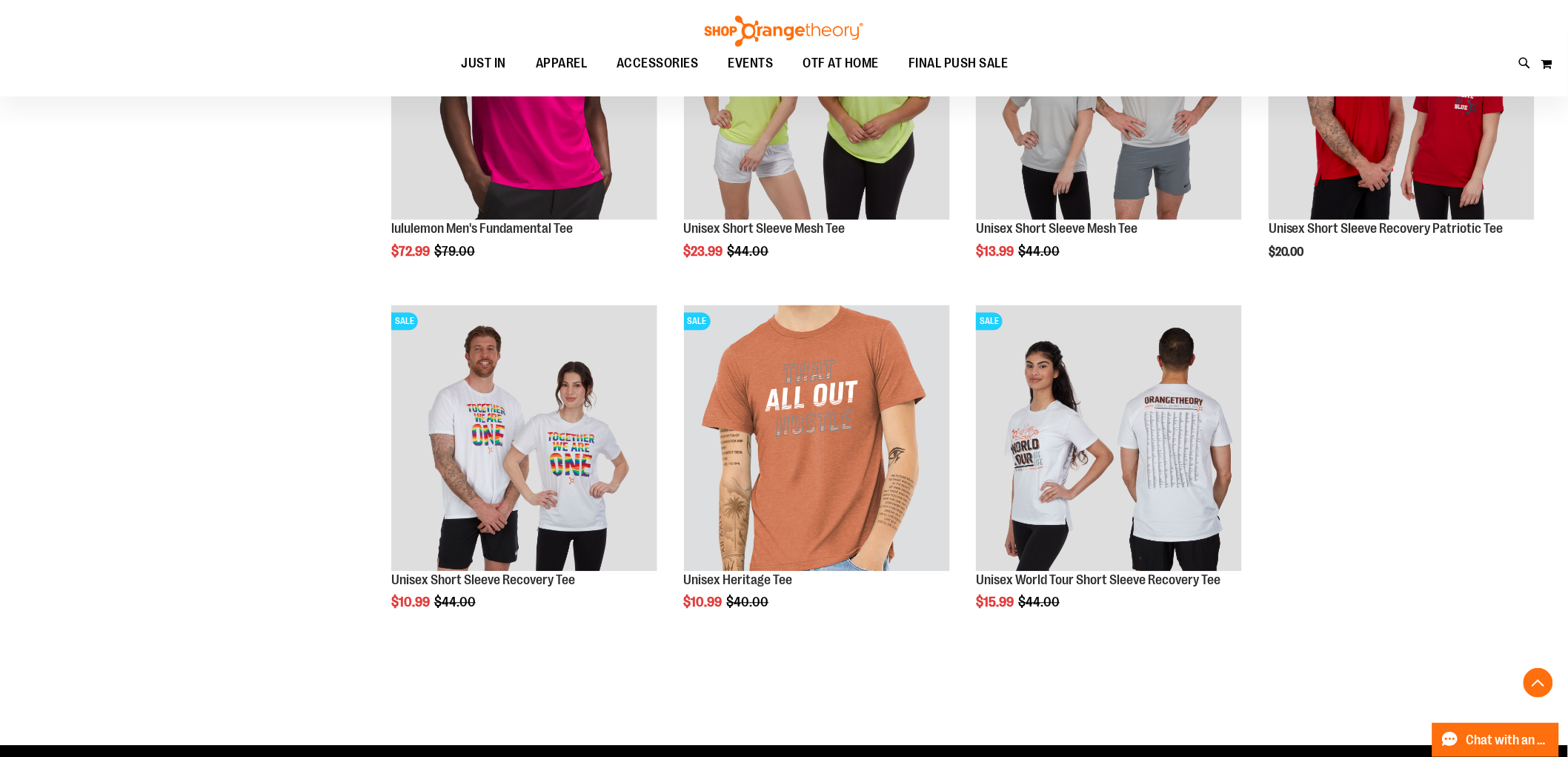
scroll to position [3345, 0]
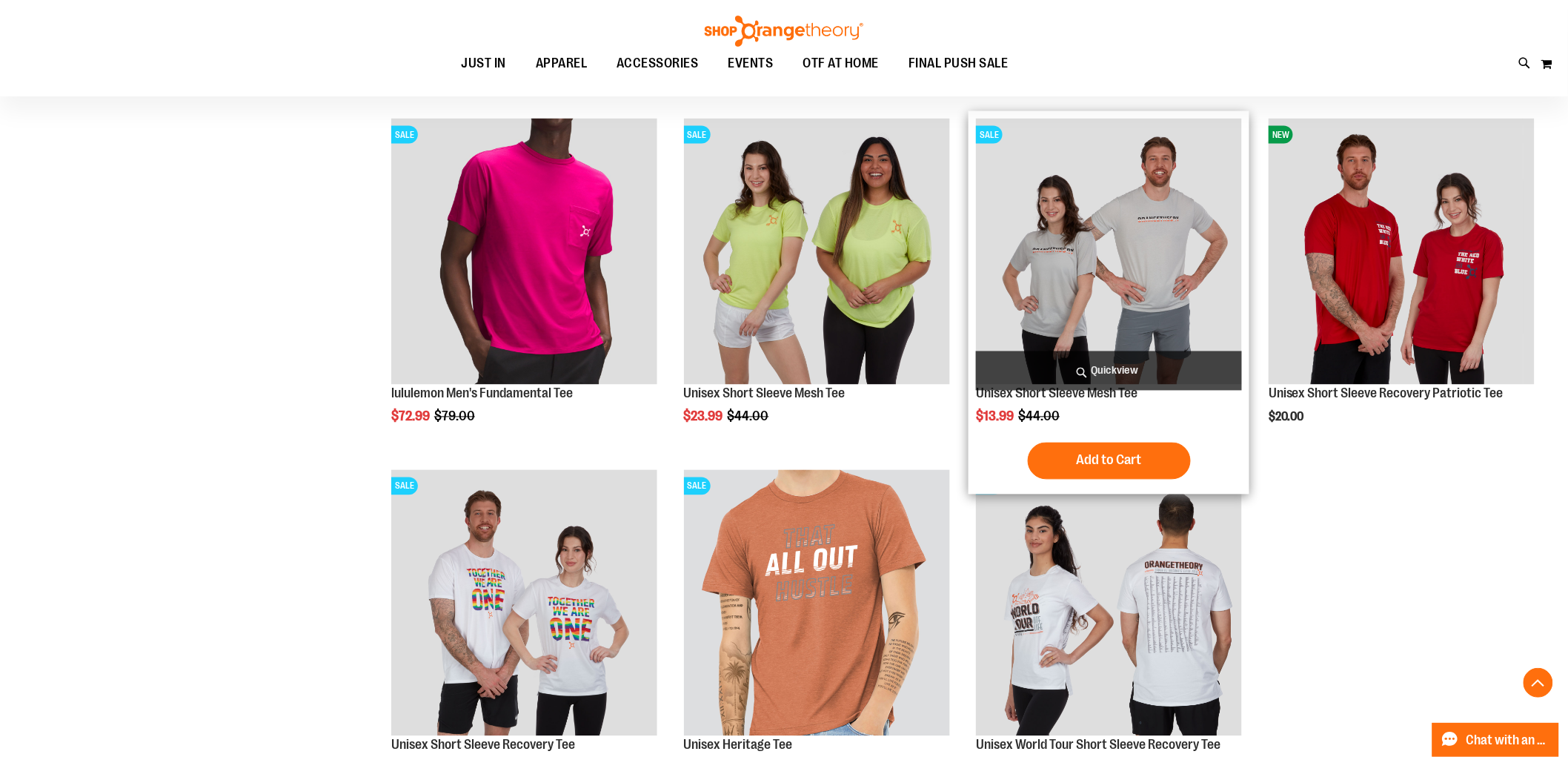
click at [1073, 309] on img "product" at bounding box center [1109, 252] width 266 height 266
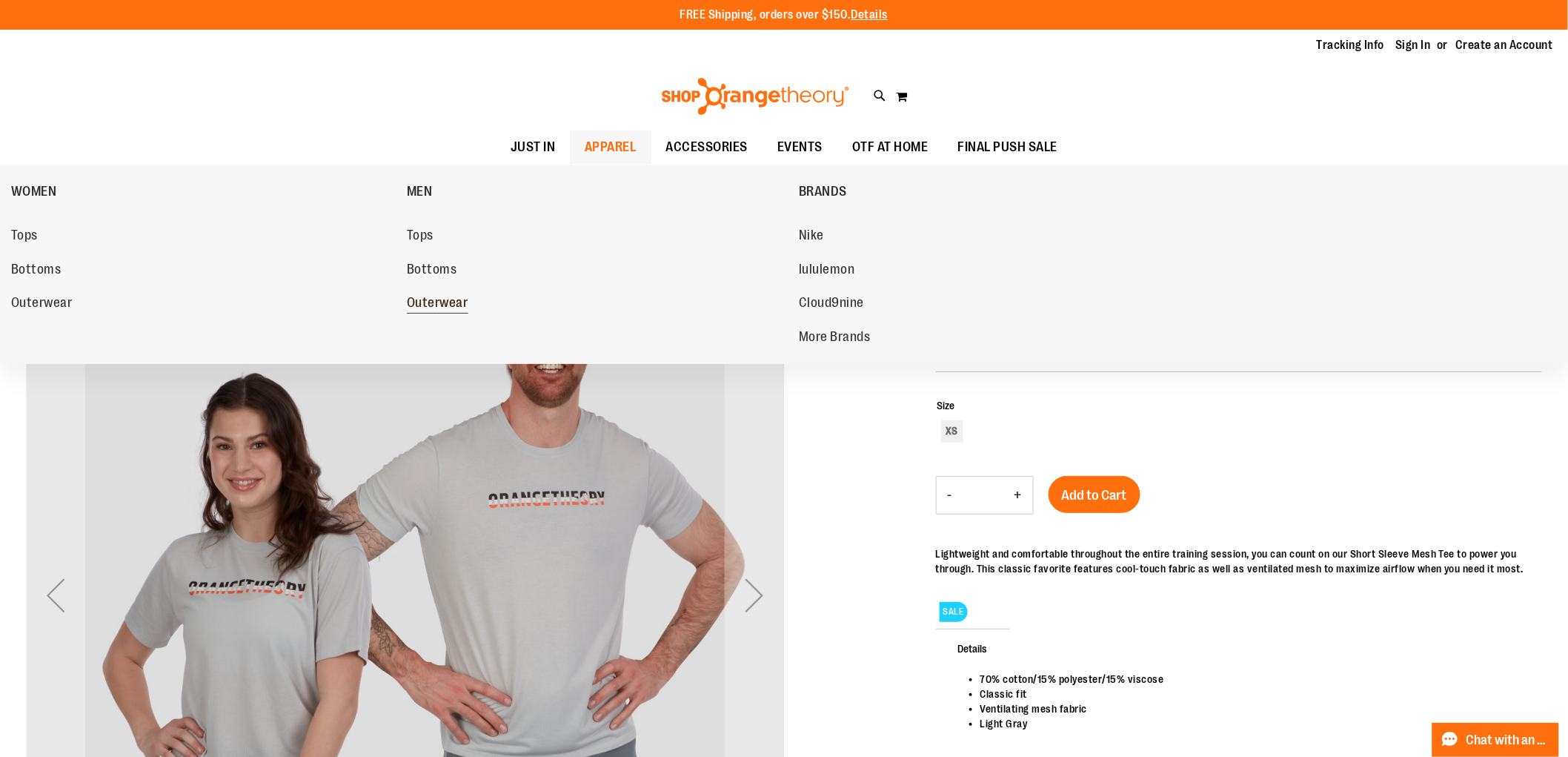
click at [440, 305] on span "Outerwear" at bounding box center [438, 304] width 62 height 18
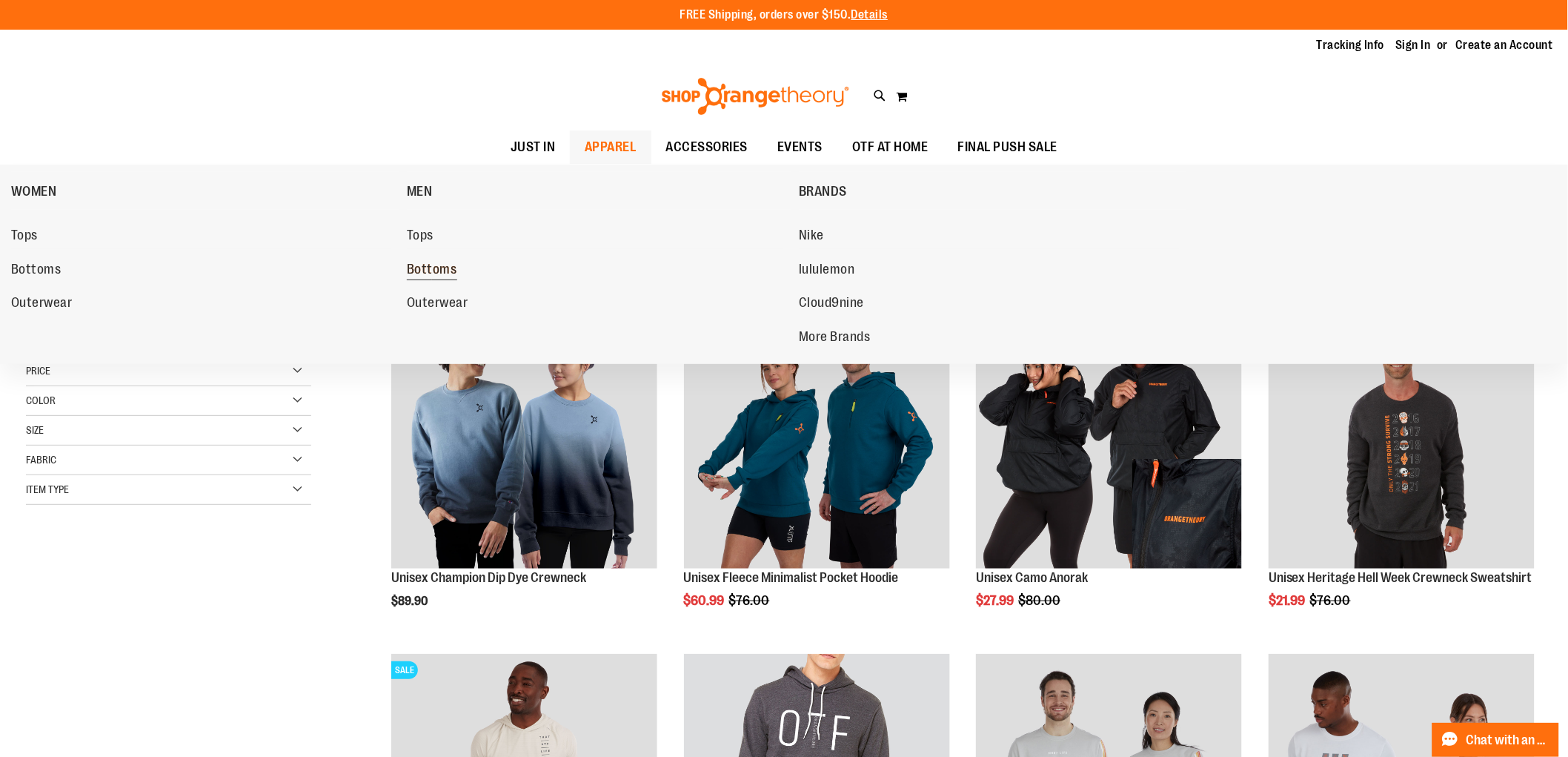
click at [439, 276] on span "Bottoms" at bounding box center [432, 271] width 51 height 18
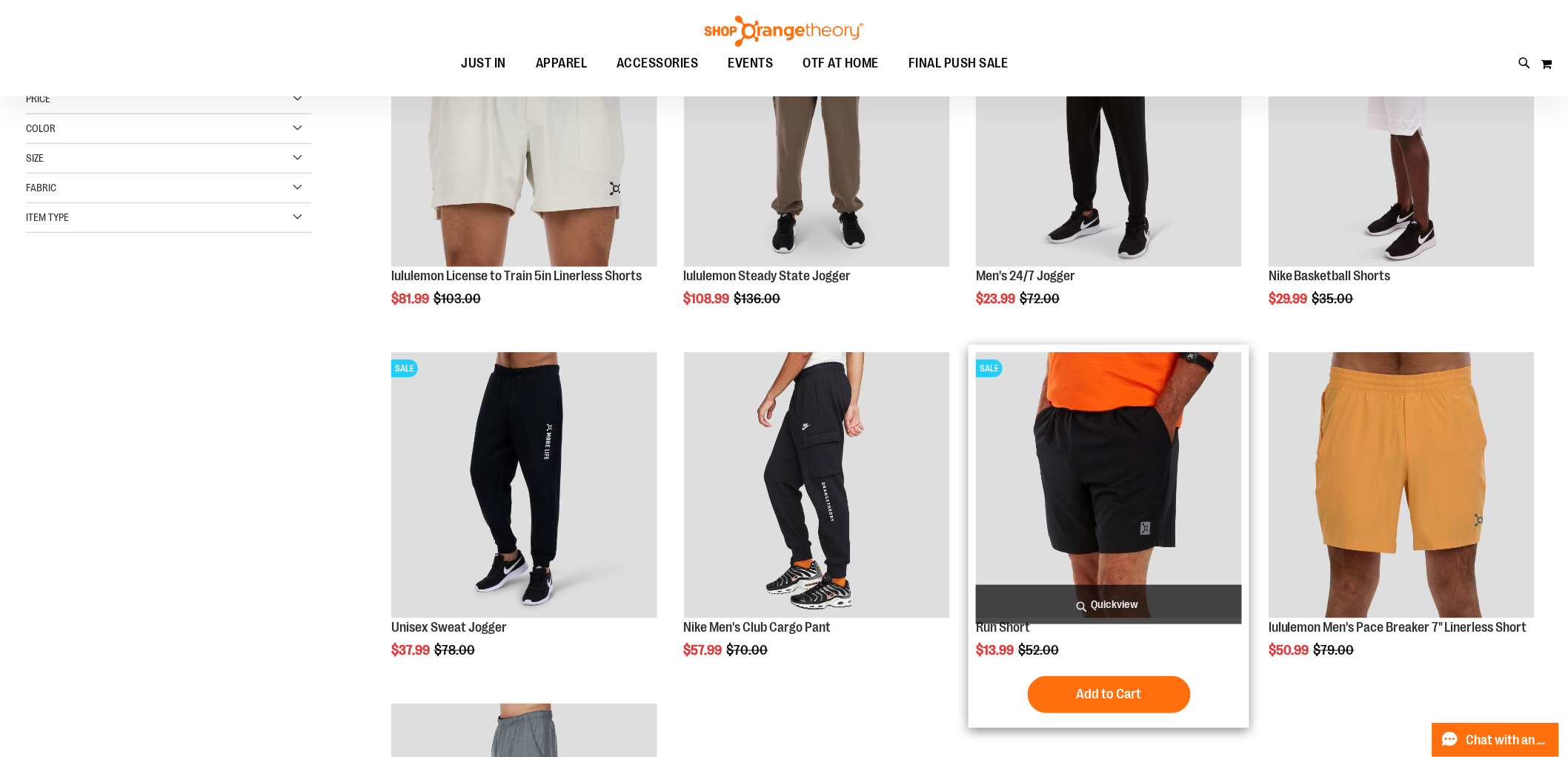
scroll to position [329, 0]
